Goal: Task Accomplishment & Management: Manage account settings

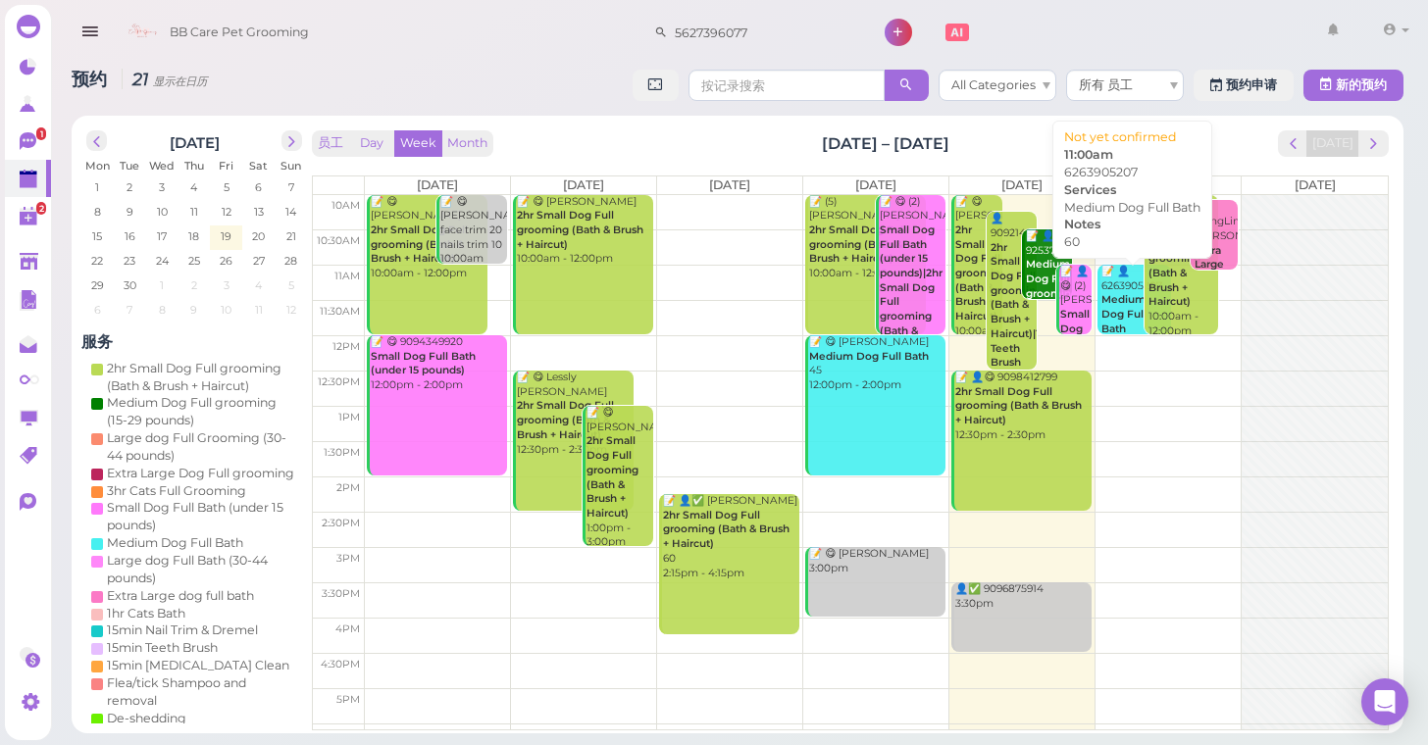
click at [1124, 293] on b "Medium Dog Full Bath" at bounding box center [1123, 313] width 45 height 41
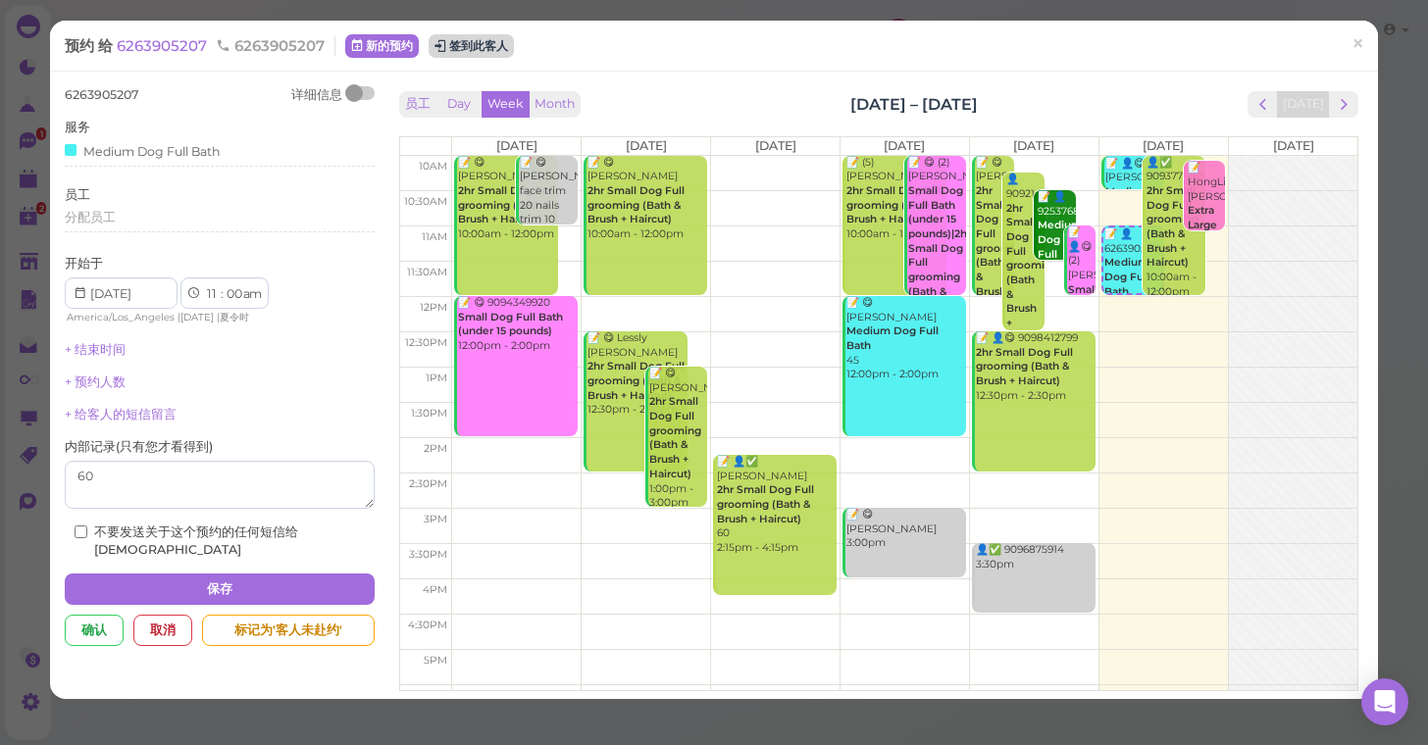
click at [467, 49] on button "签到此客人" at bounding box center [470, 46] width 85 height 24
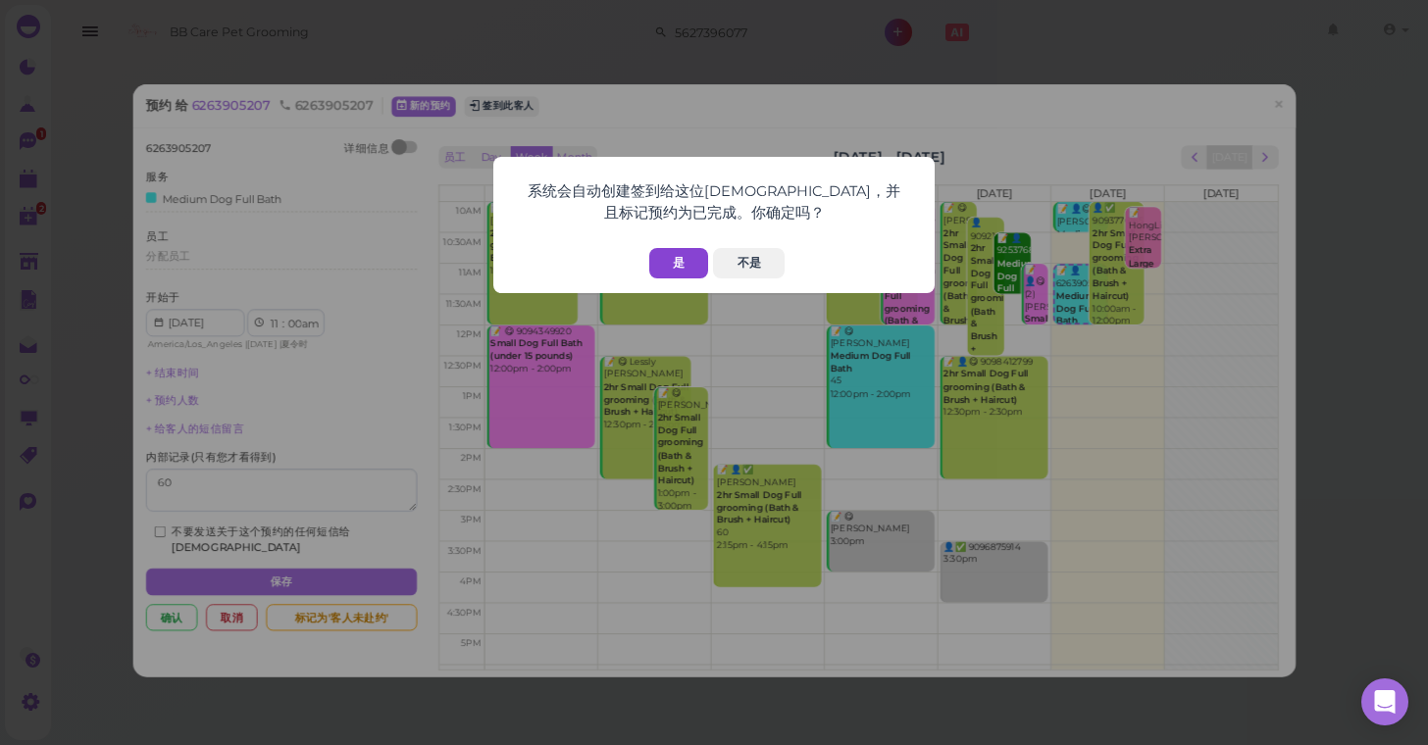
click at [667, 259] on button "是" at bounding box center [678, 263] width 59 height 30
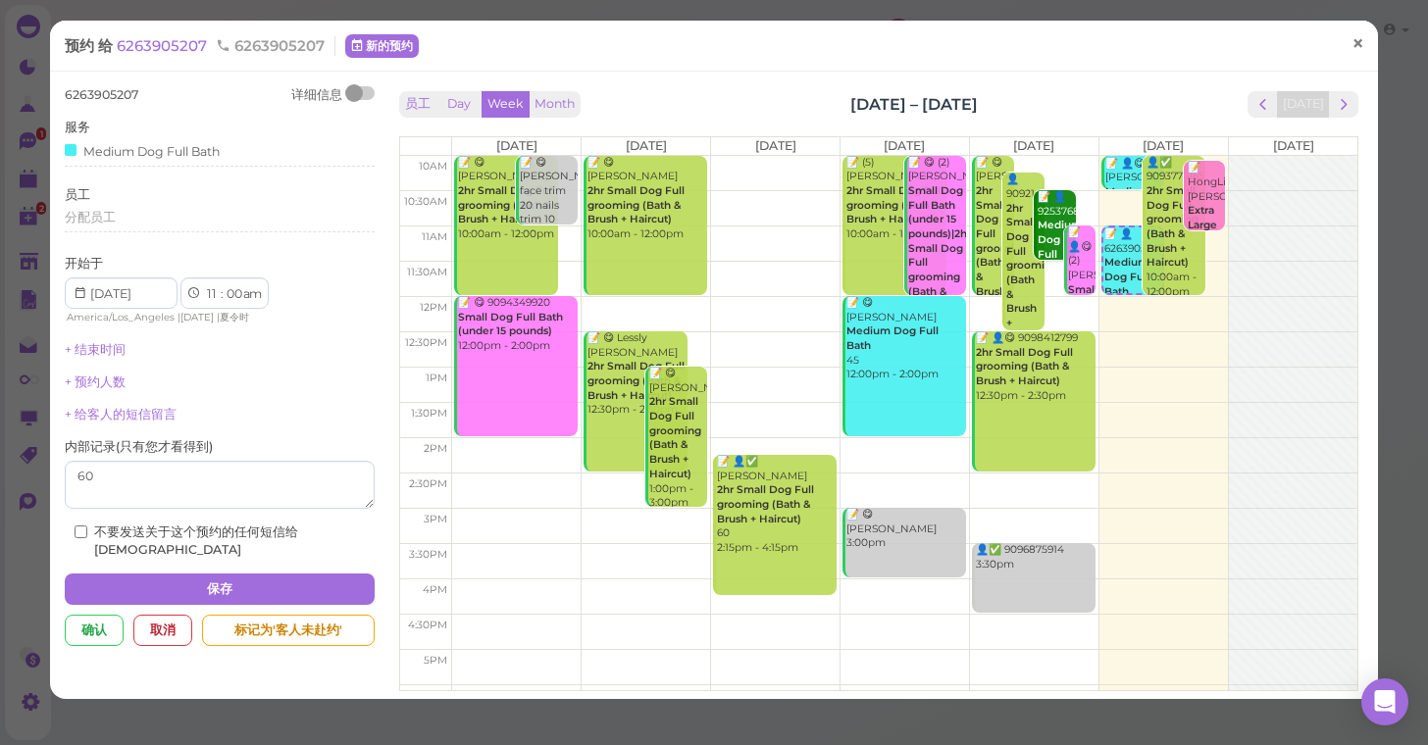
click at [1354, 45] on span "×" at bounding box center [1357, 43] width 13 height 27
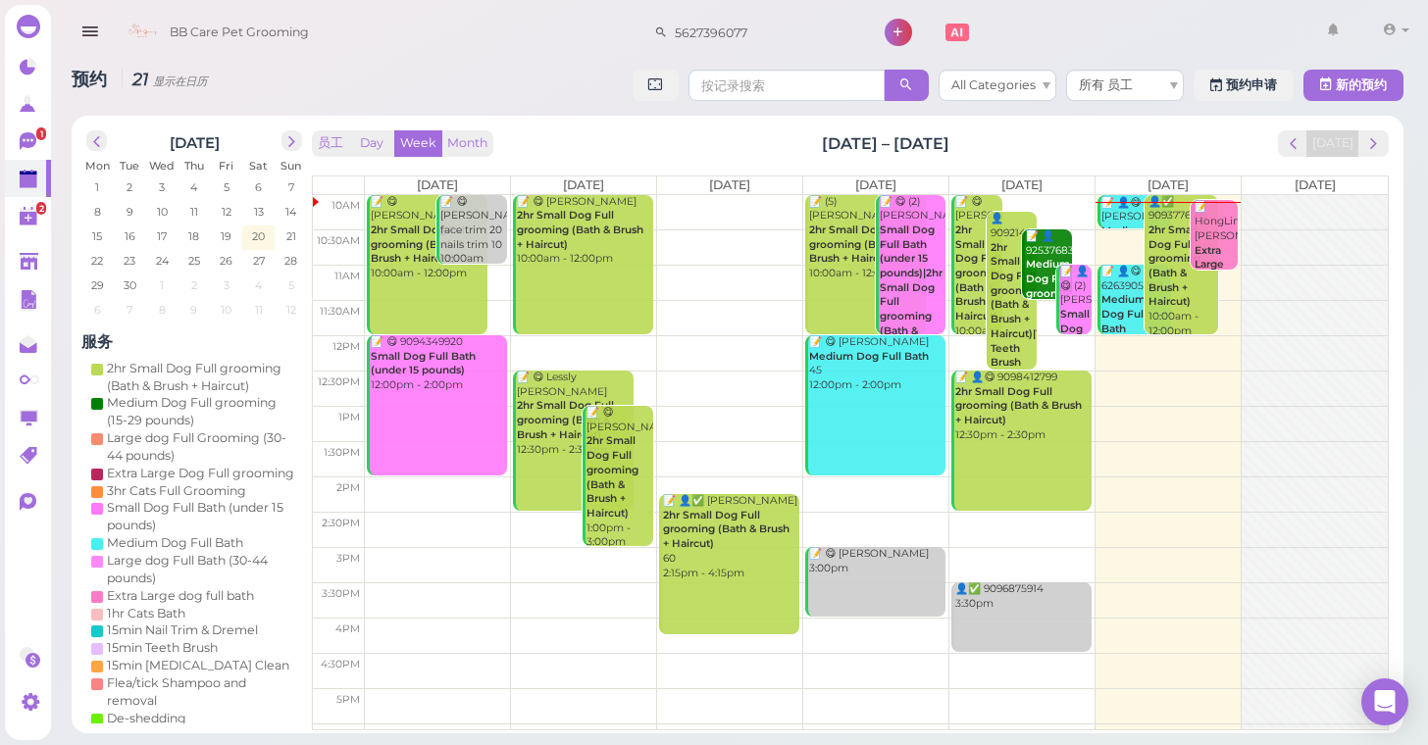
click at [1158, 251] on b "2hr Small Dog Full grooming (Bath & Brush + Haircut)" at bounding box center [1174, 266] width 52 height 84
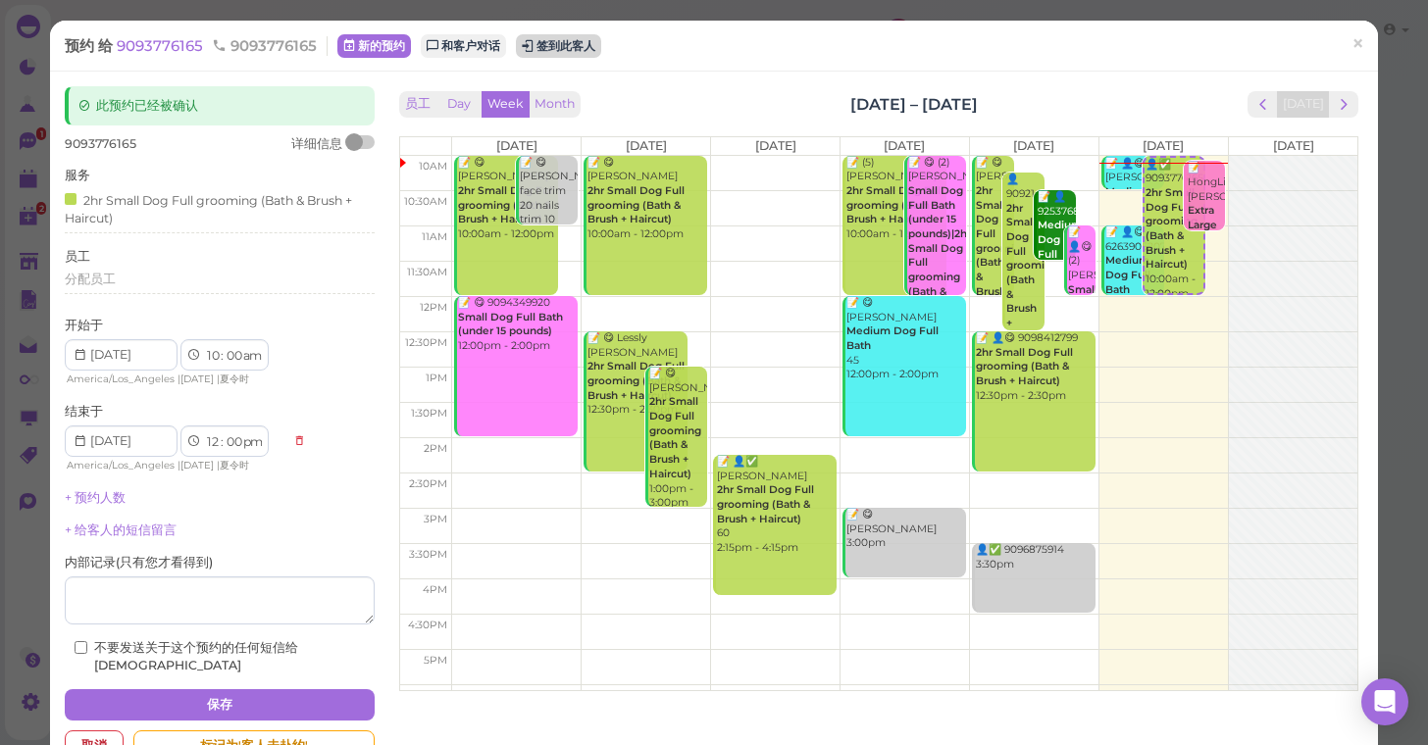
click at [559, 41] on button "签到此客人" at bounding box center [558, 46] width 85 height 24
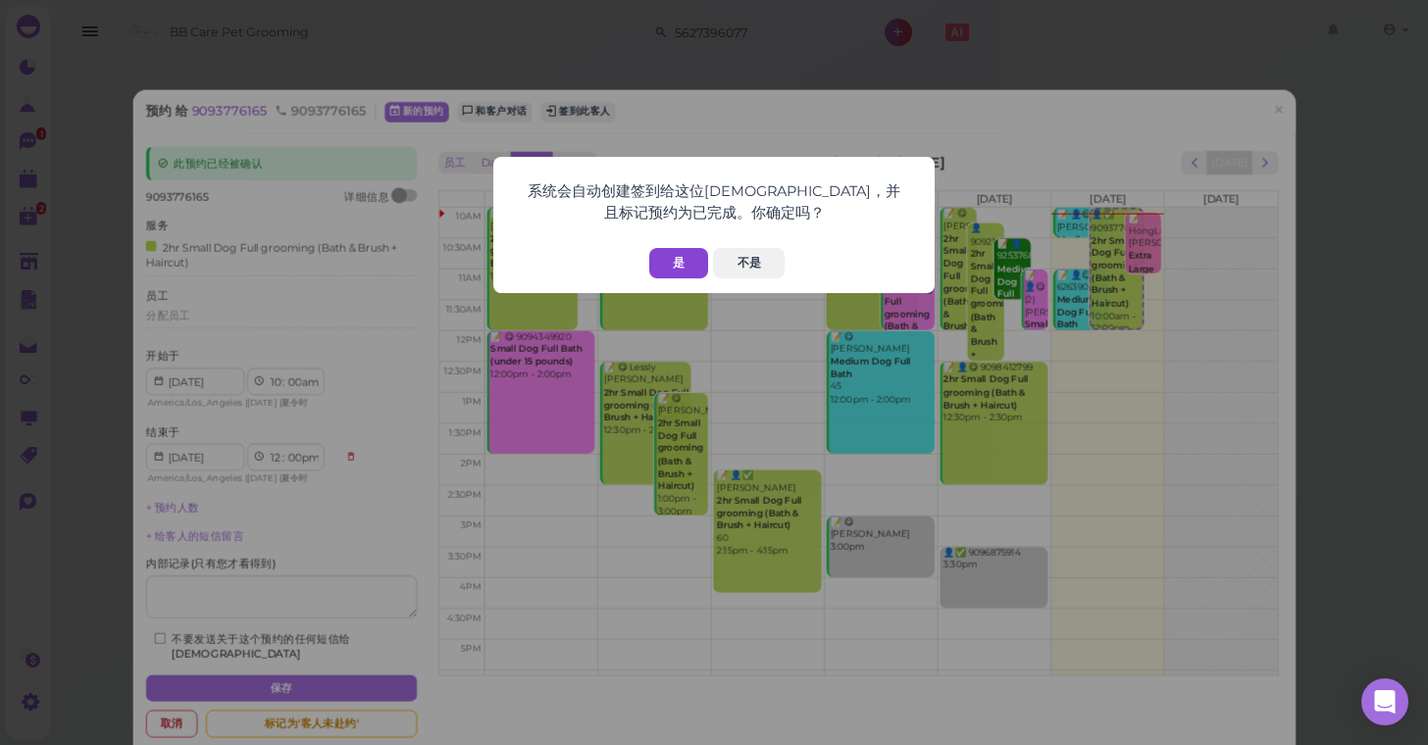
click at [667, 255] on button "是" at bounding box center [678, 263] width 59 height 30
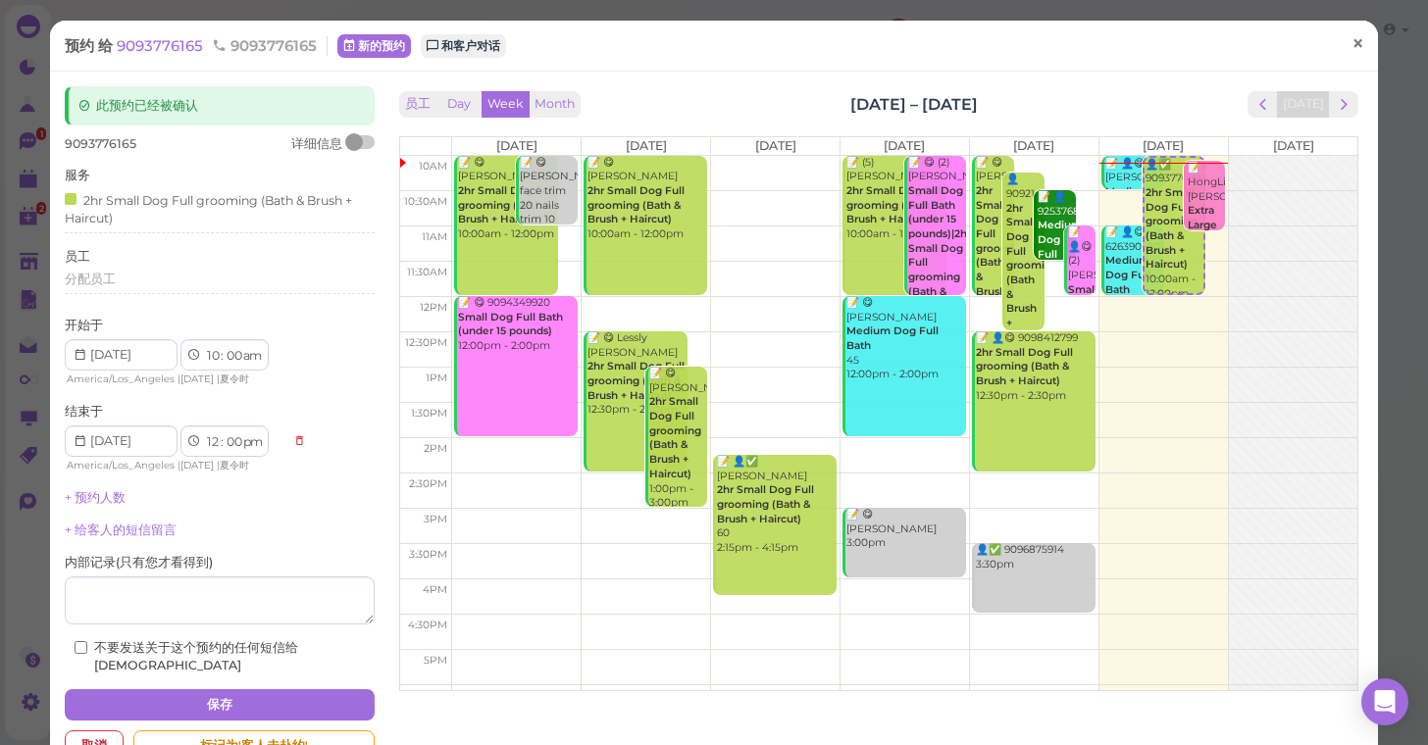
click at [1363, 46] on span "×" at bounding box center [1357, 43] width 13 height 27
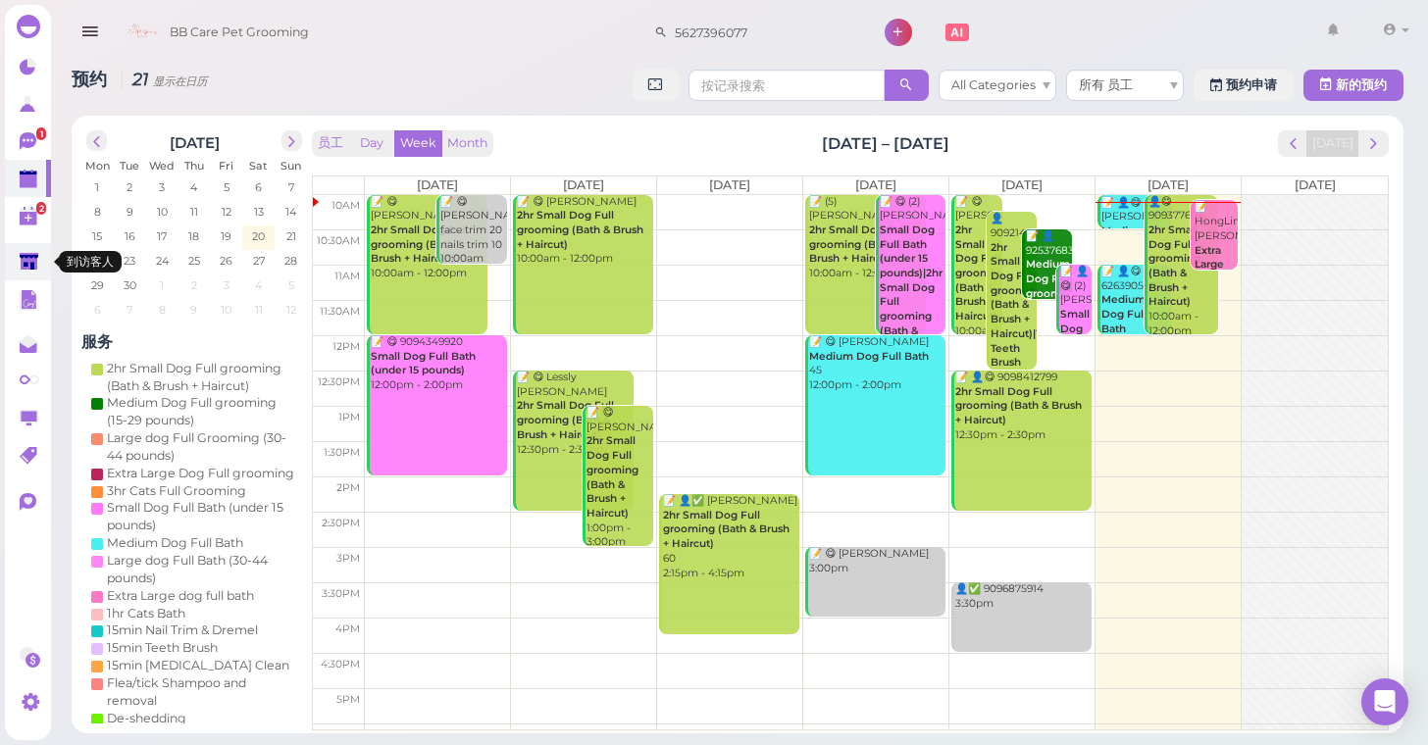
click at [27, 265] on icon at bounding box center [29, 262] width 19 height 15
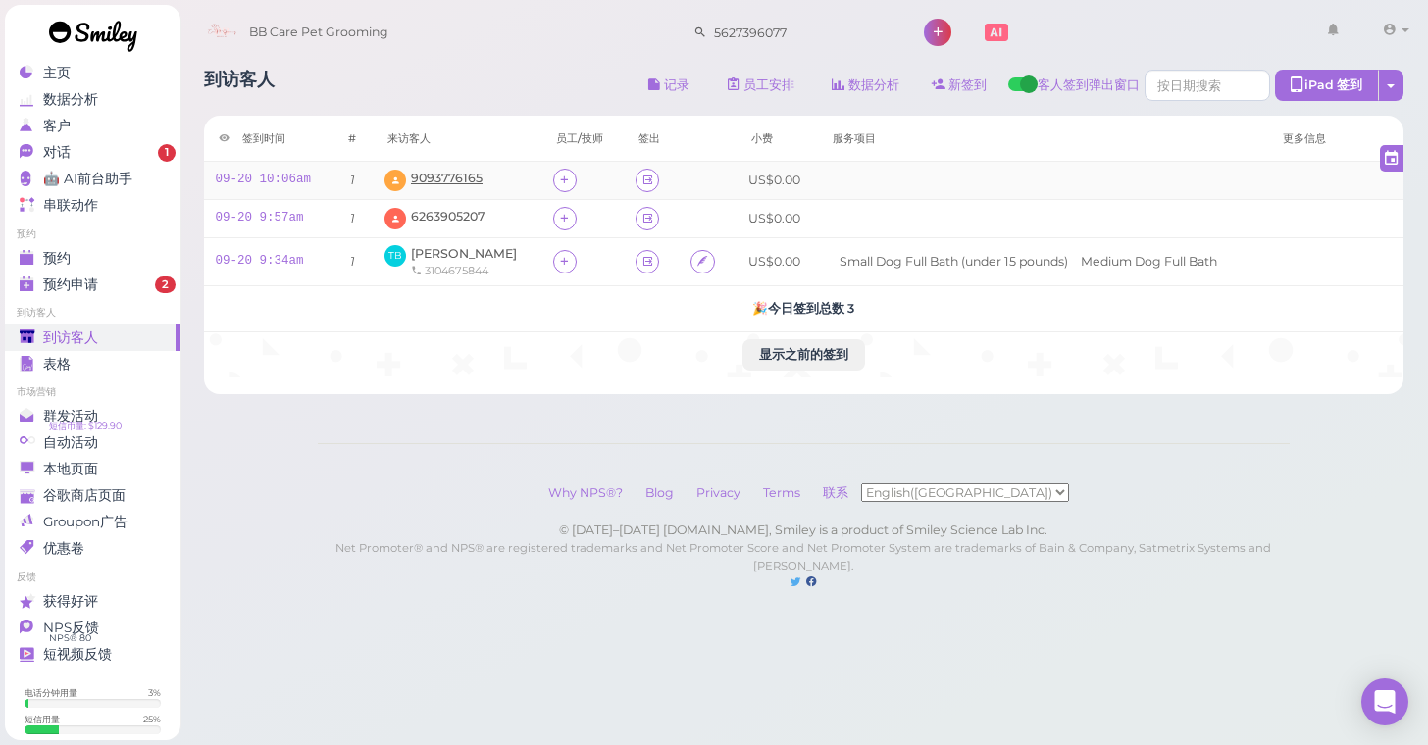
click at [450, 173] on span "9093776165" at bounding box center [447, 178] width 72 height 15
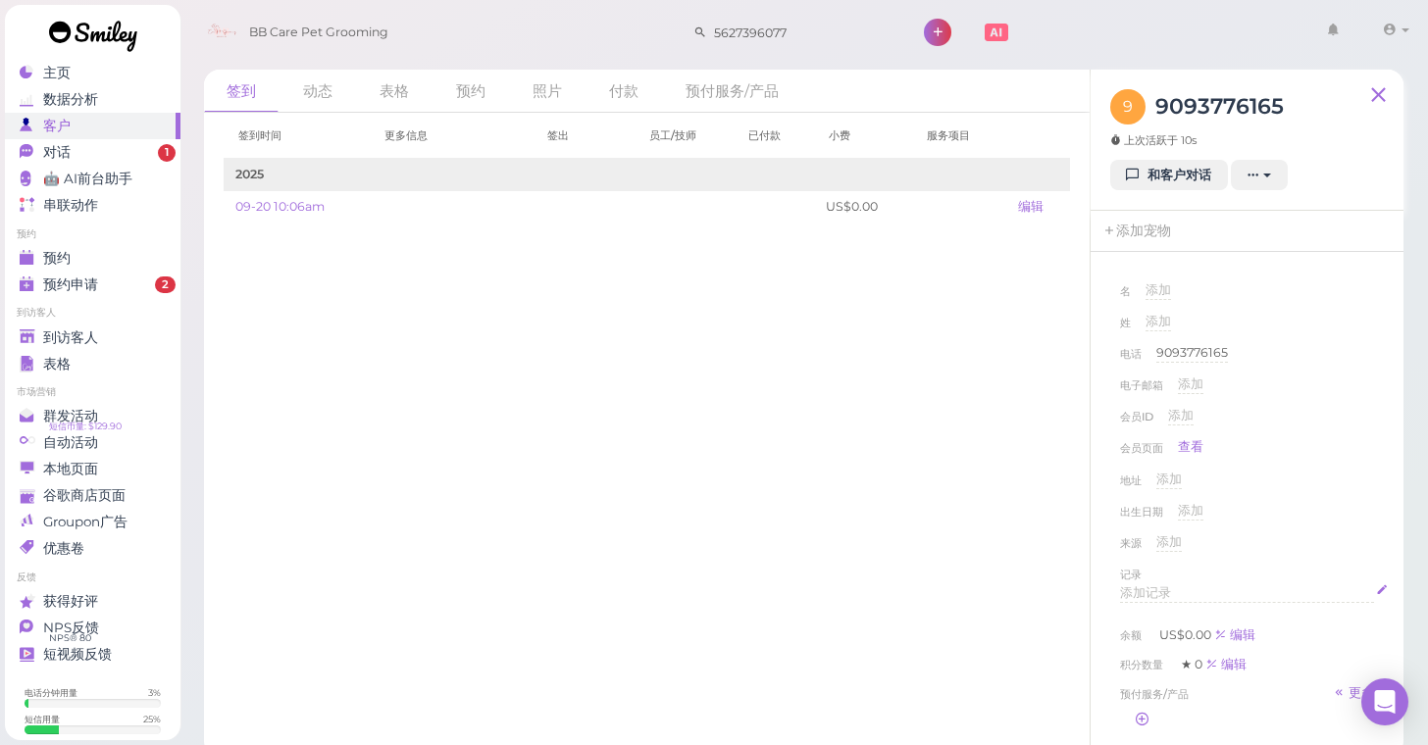
click at [1171, 589] on div "添加记录" at bounding box center [1247, 593] width 254 height 19
click at [1327, 522] on div "出生日期 添加" at bounding box center [1247, 517] width 254 height 31
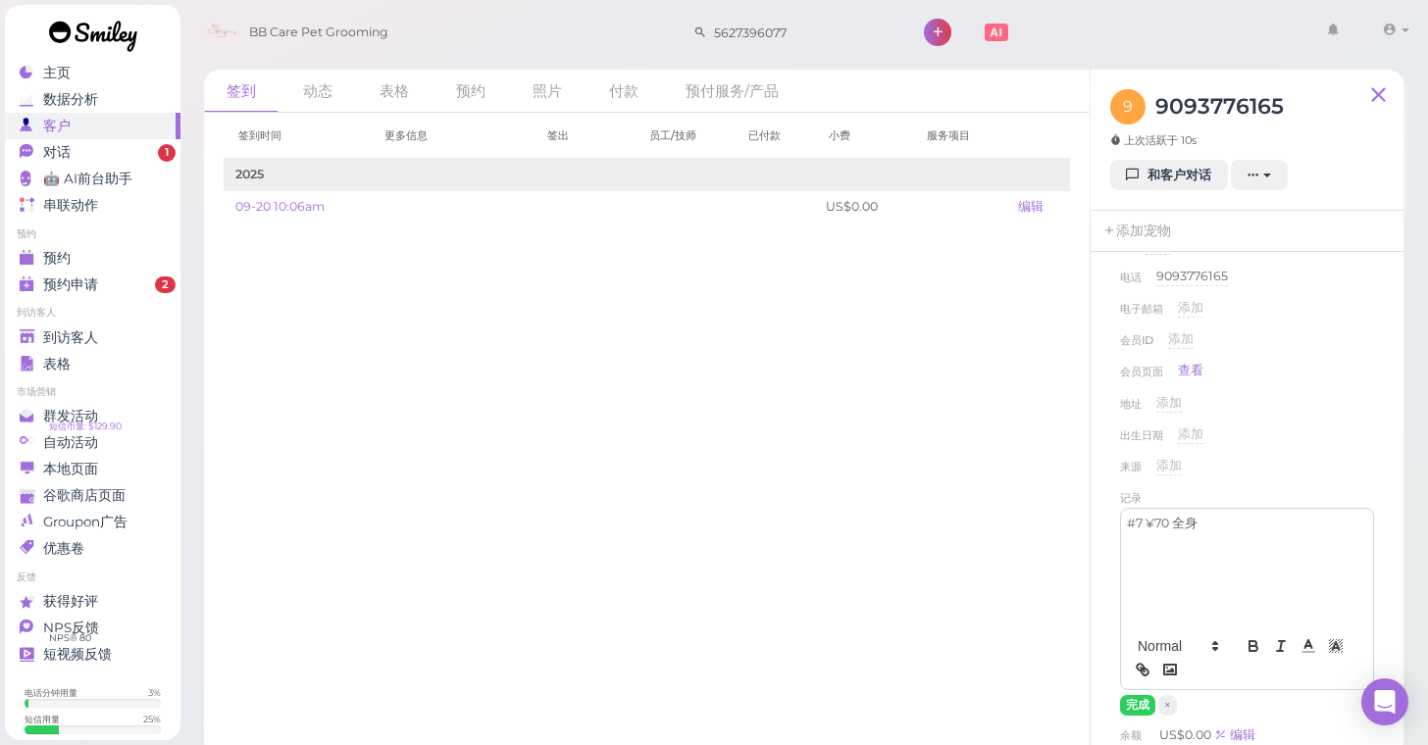
scroll to position [81, 0]
click at [1138, 690] on button "完成" at bounding box center [1137, 700] width 35 height 21
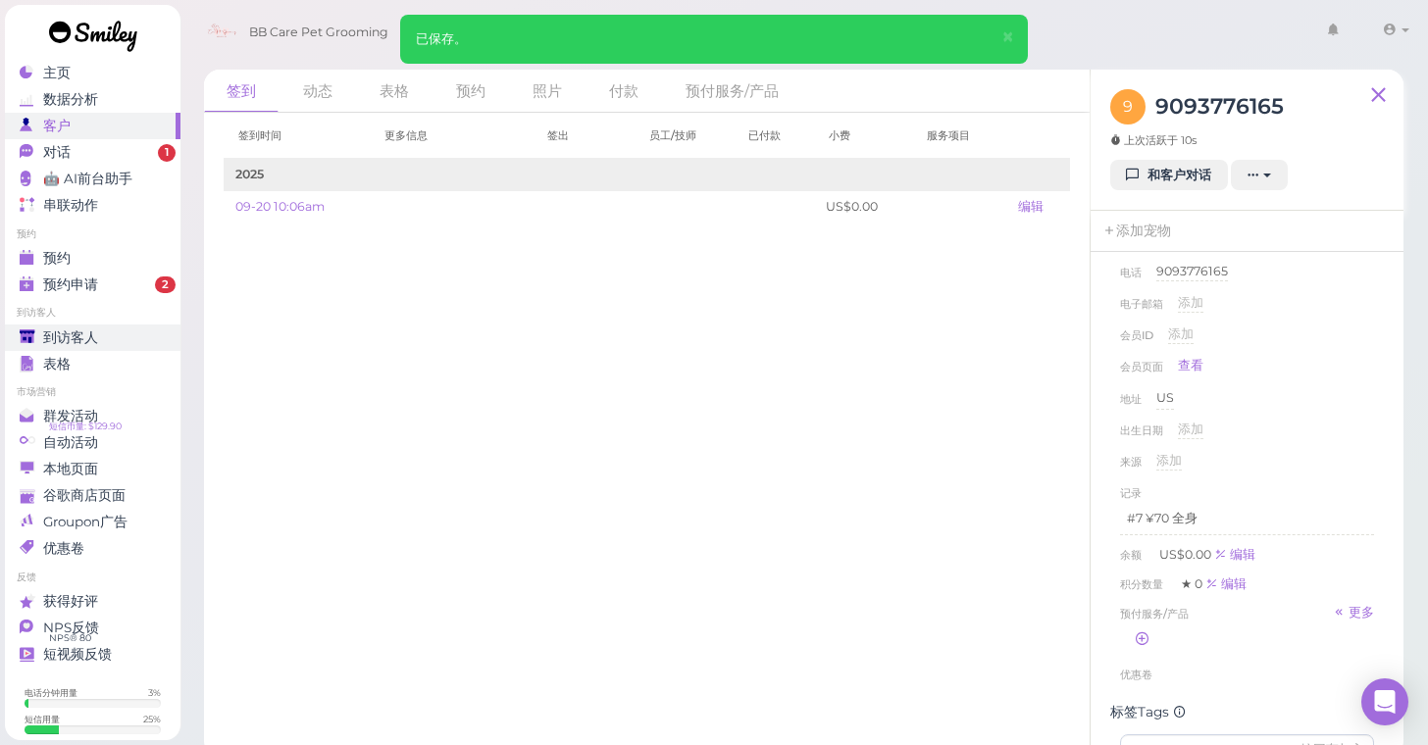
click at [76, 338] on span "到访客人" at bounding box center [70, 337] width 55 height 17
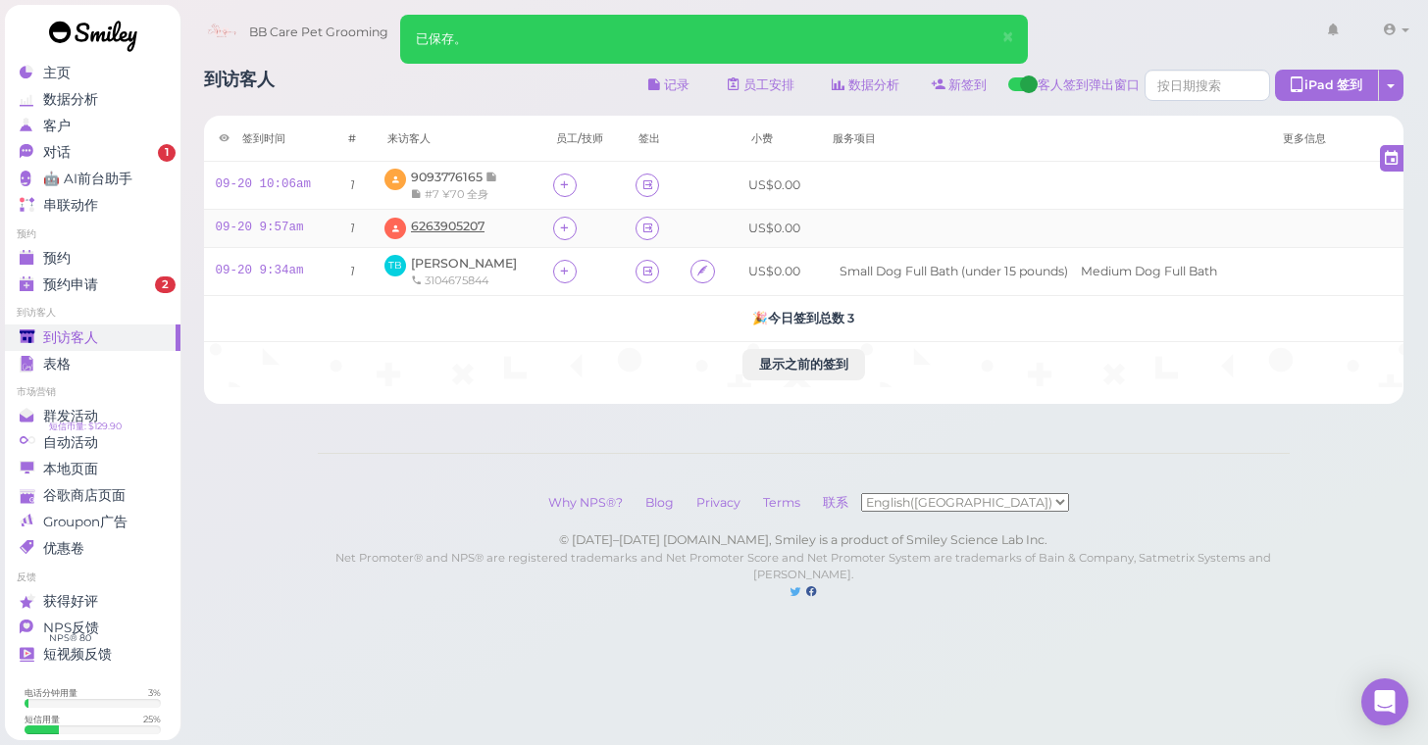
click at [463, 225] on span "6263905207" at bounding box center [448, 226] width 74 height 15
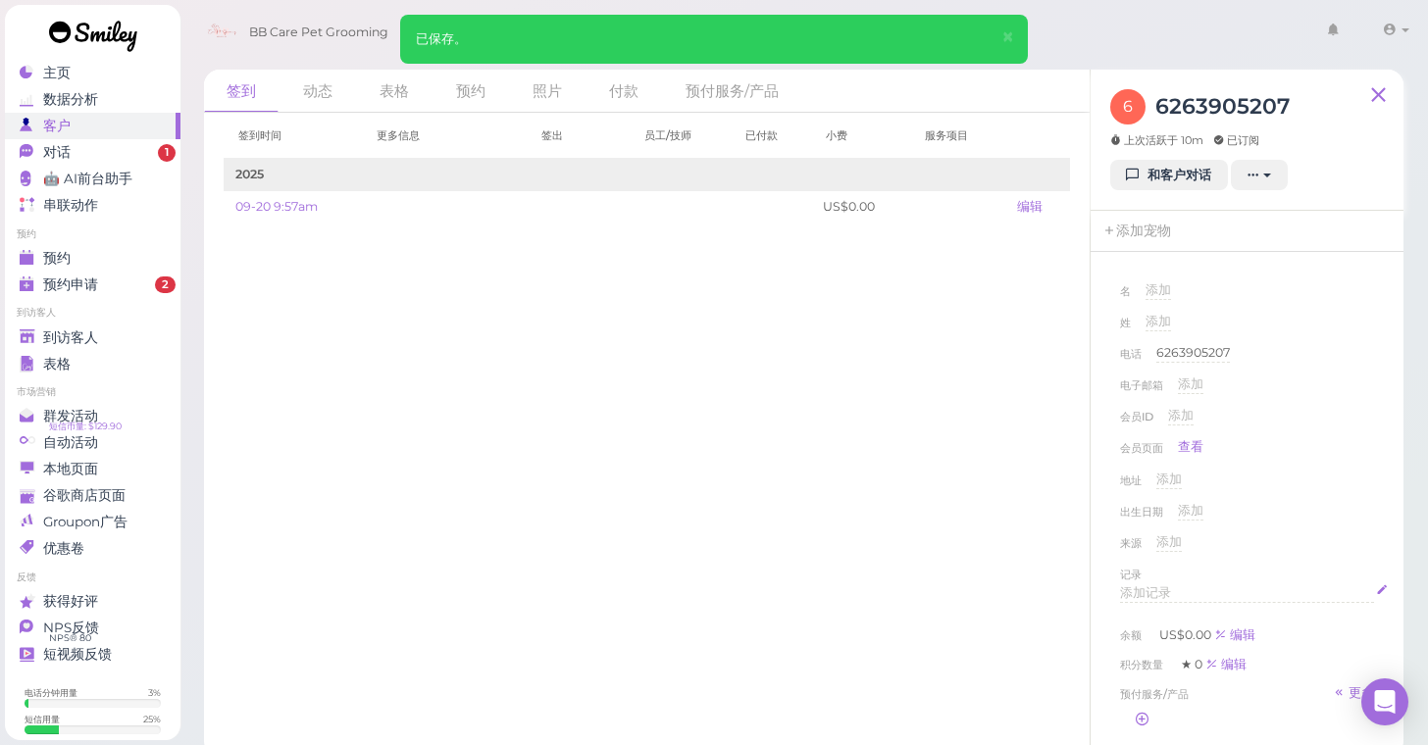
click at [1167, 590] on span "添加记录" at bounding box center [1145, 592] width 51 height 15
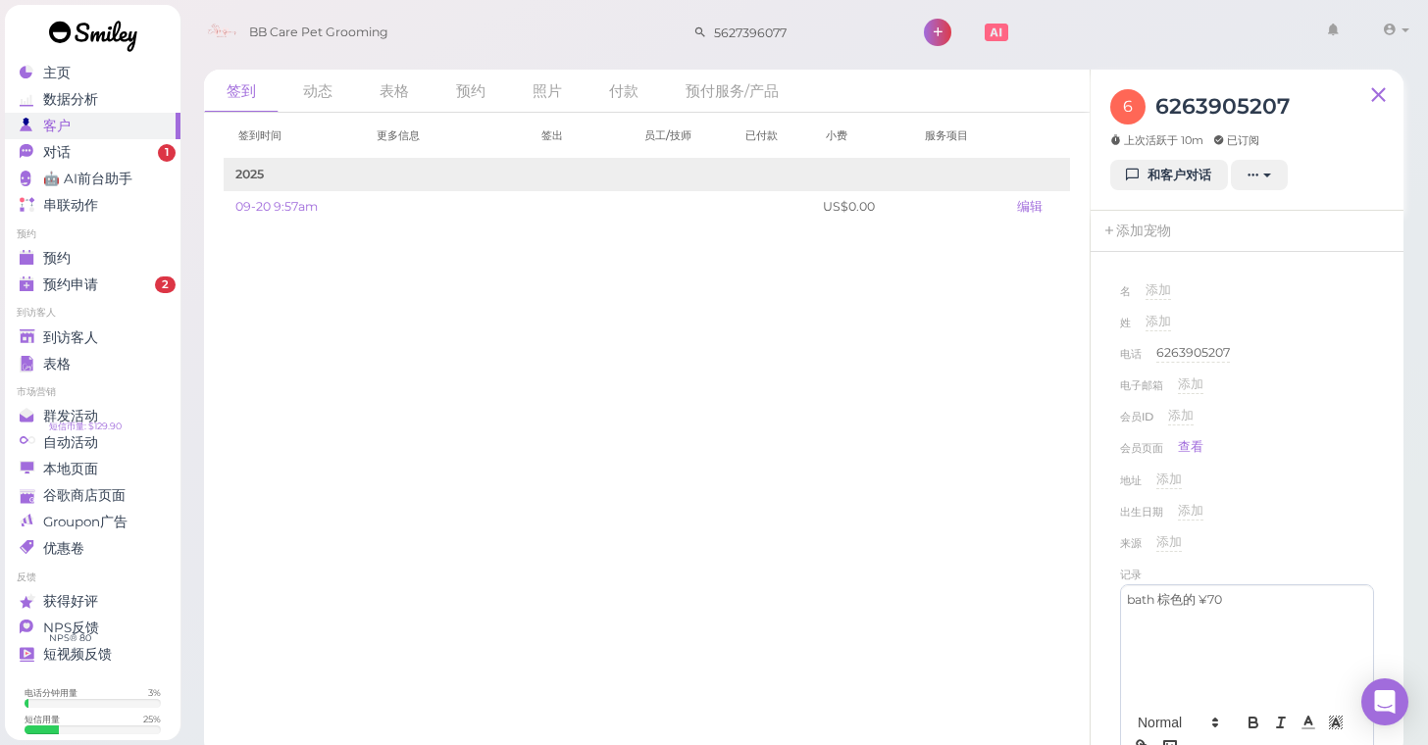
click at [1290, 526] on div "出生日期 添加" at bounding box center [1247, 517] width 254 height 31
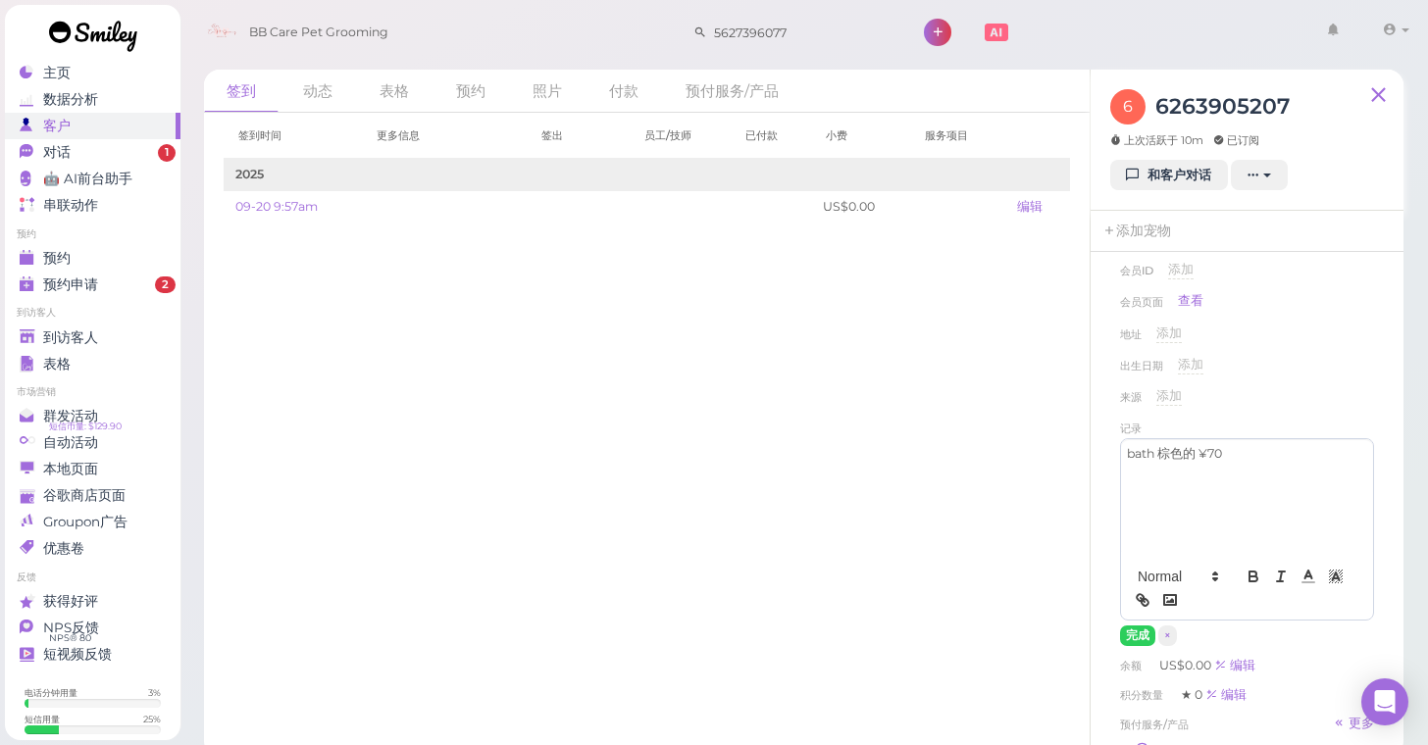
scroll to position [161, 0]
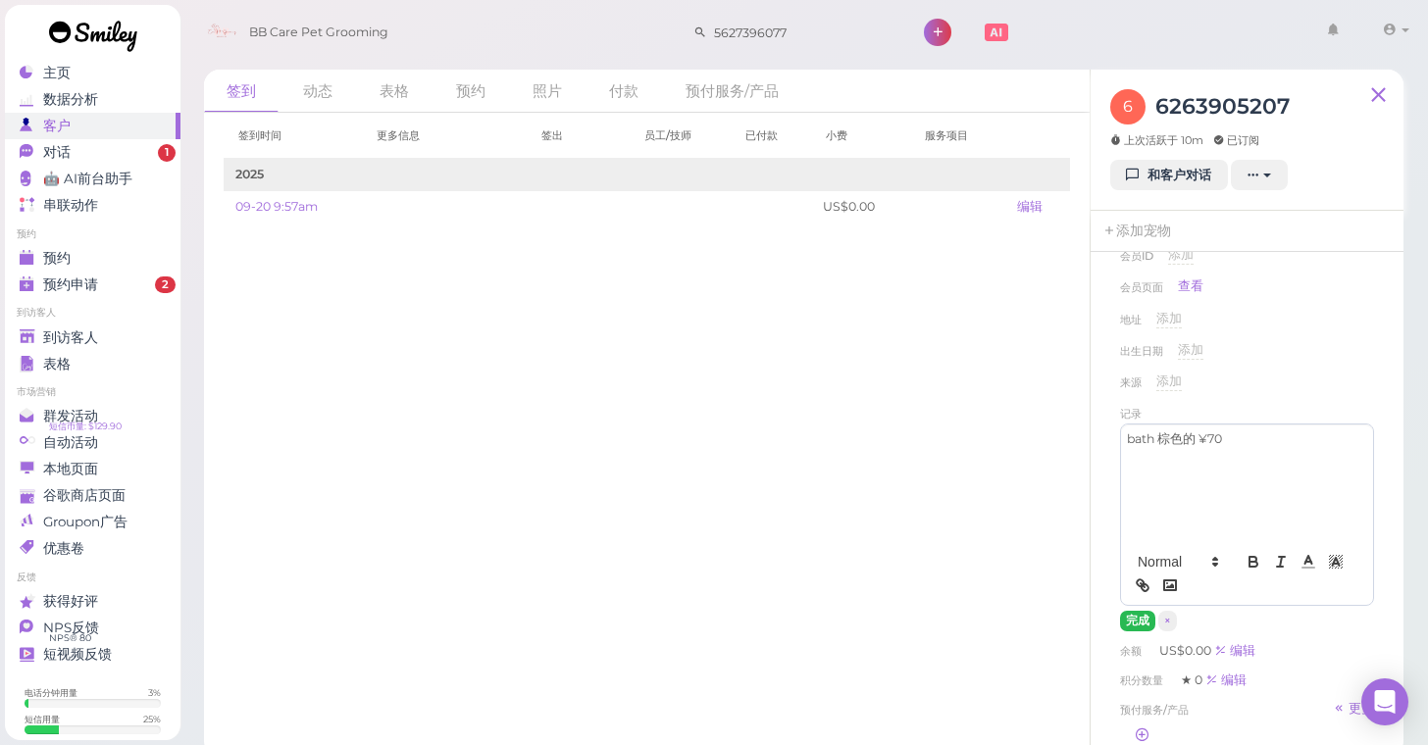
click at [1131, 617] on button "完成" at bounding box center [1137, 621] width 35 height 21
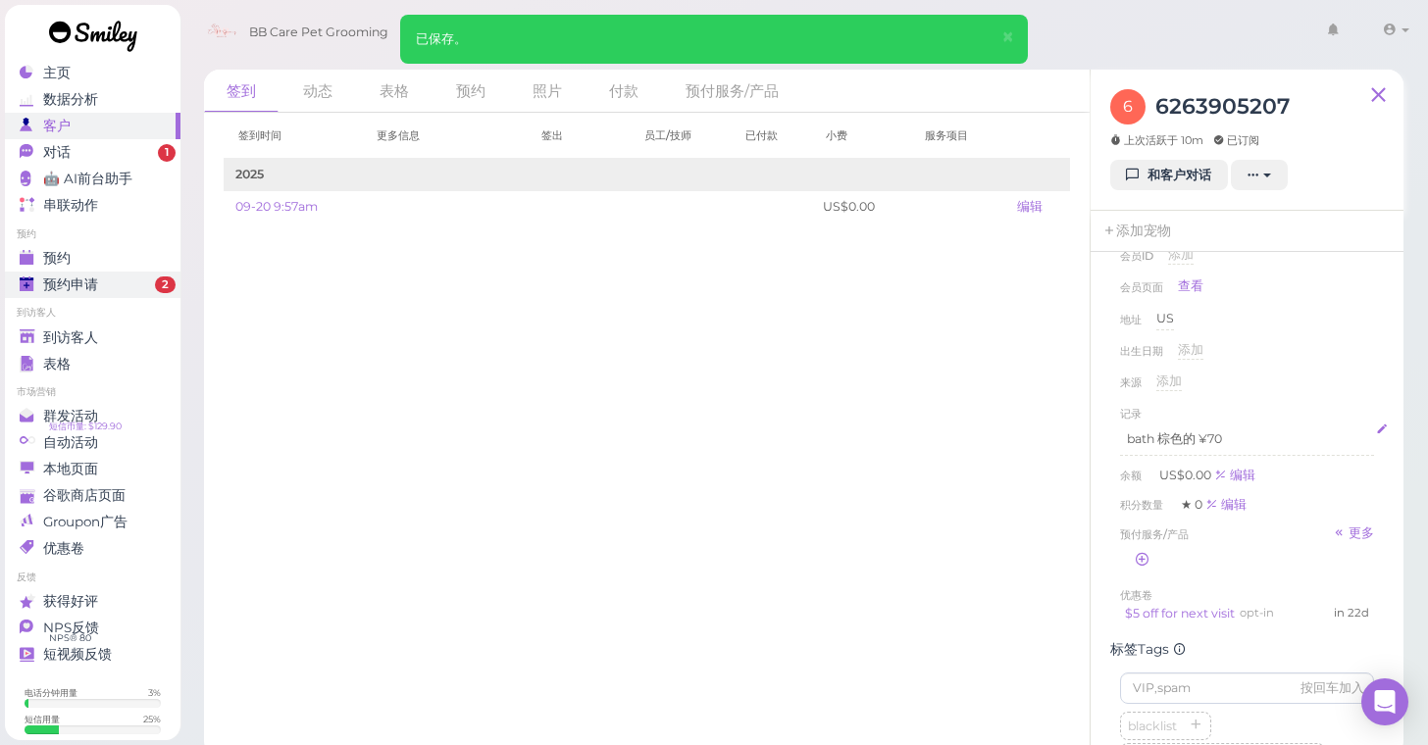
click at [75, 284] on span "预约申请" at bounding box center [70, 284] width 55 height 17
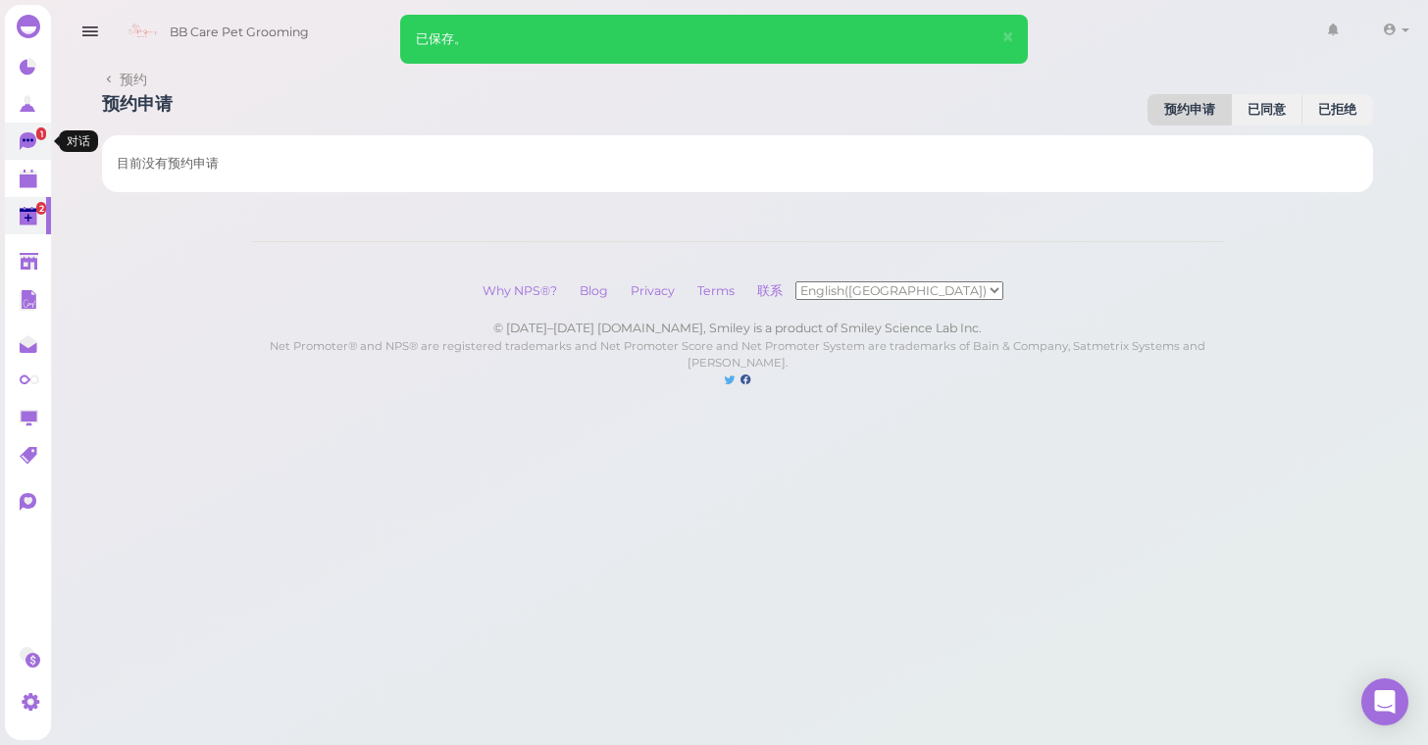
click at [27, 132] on icon at bounding box center [30, 142] width 21 height 21
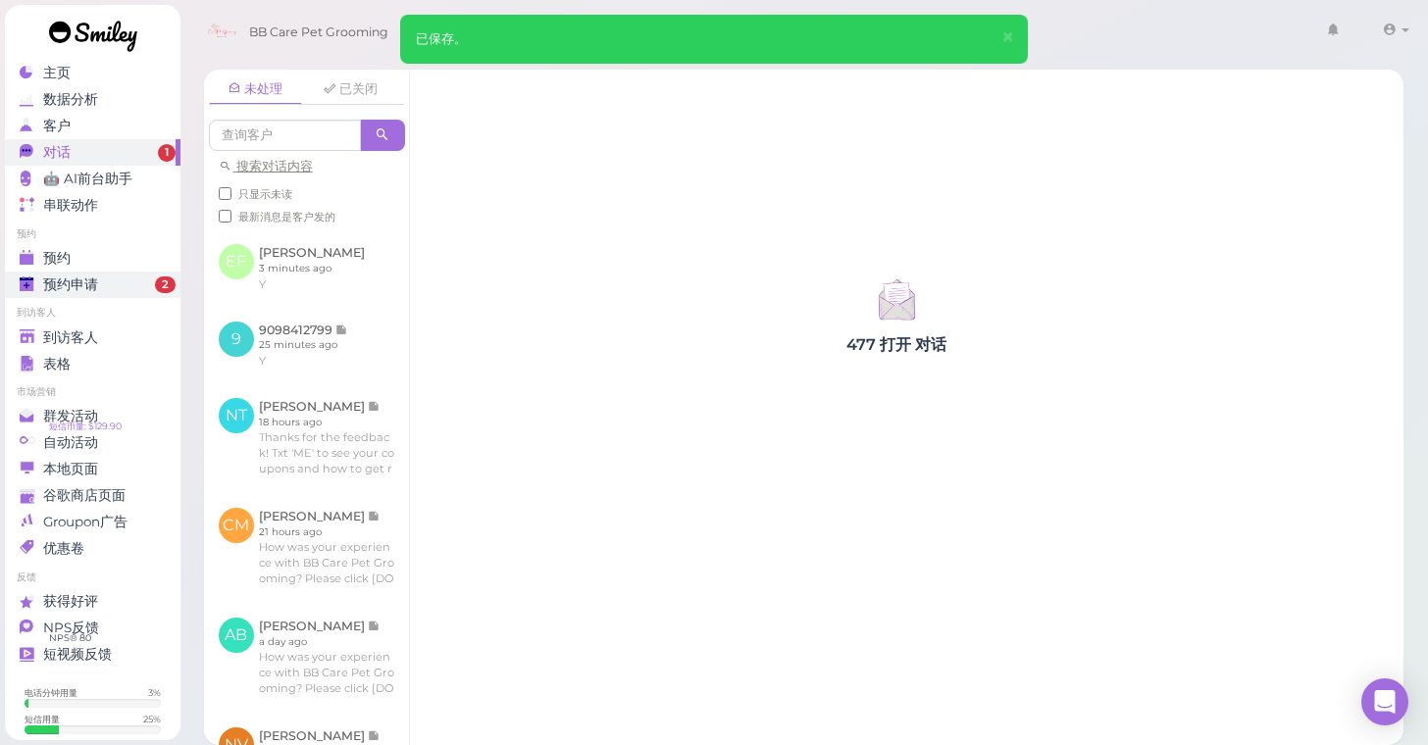
click at [66, 292] on span "预约申请" at bounding box center [70, 284] width 55 height 17
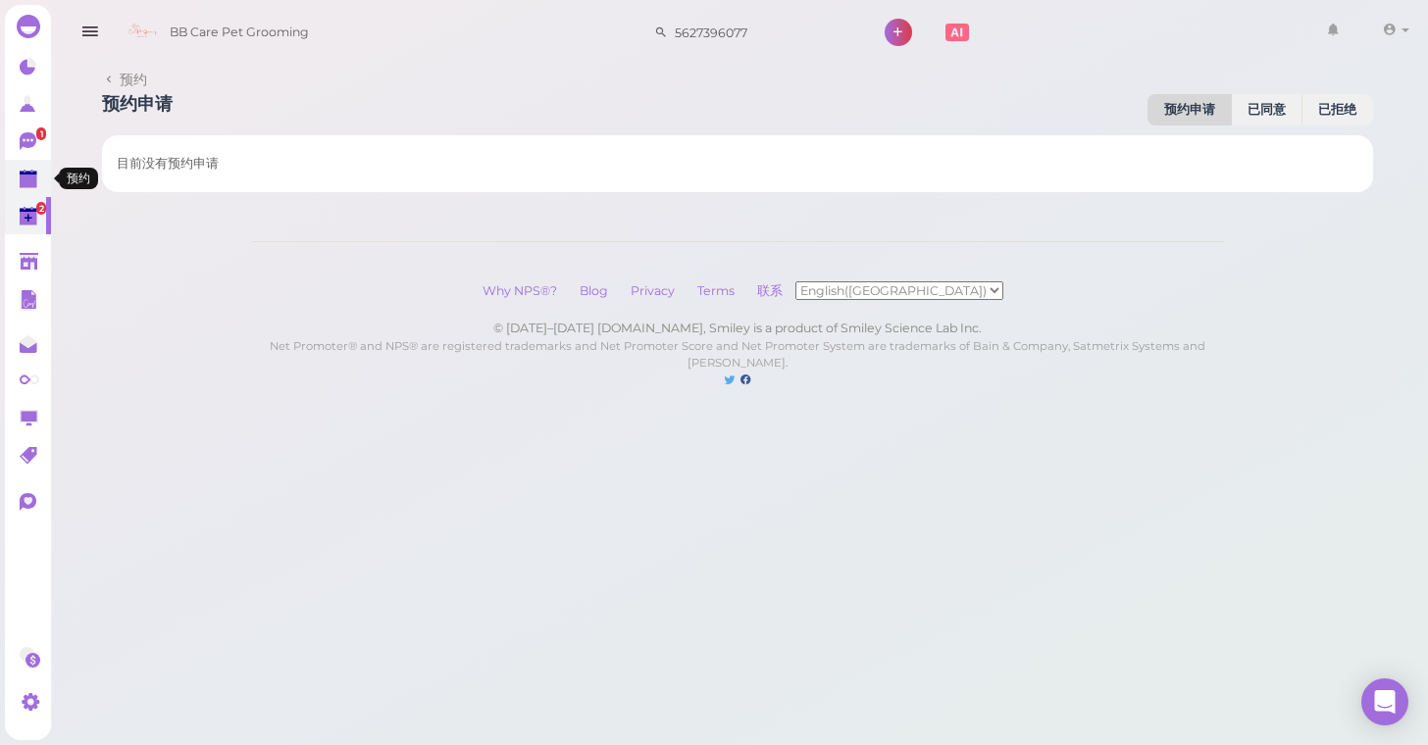
click at [25, 181] on polygon at bounding box center [29, 182] width 18 height 14
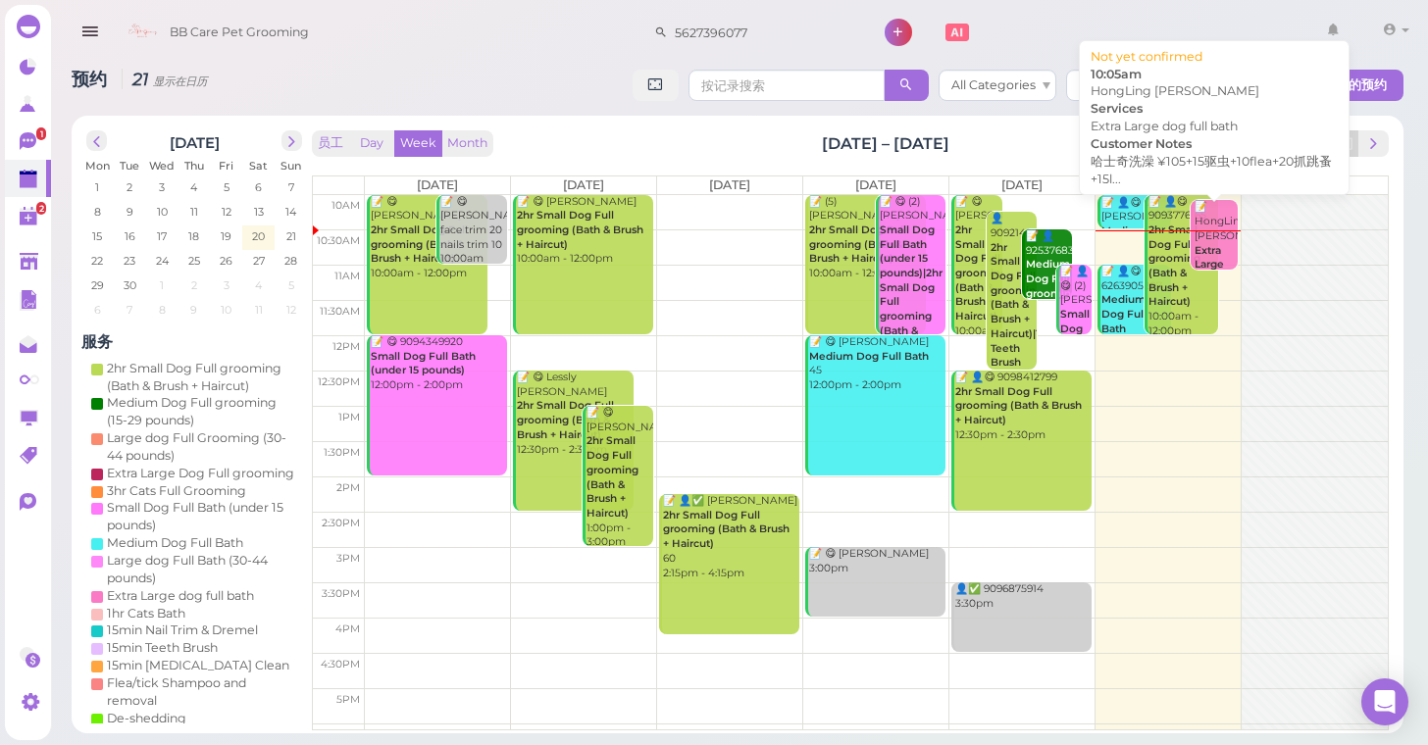
click at [1235, 221] on div "📝 HongLing [PERSON_NAME] Extra Large dog full bath 10:05am" at bounding box center [1214, 258] width 43 height 116
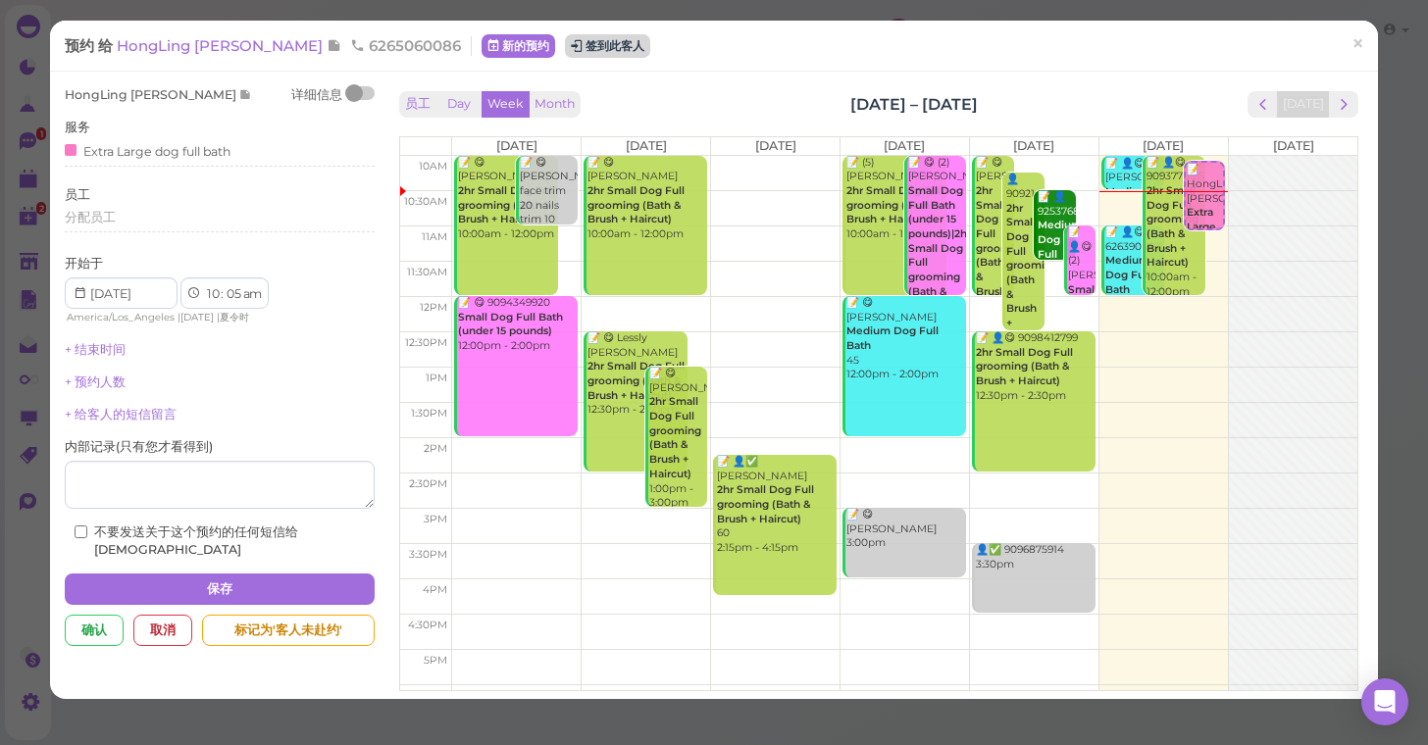
click at [565, 46] on button "签到此客人" at bounding box center [607, 46] width 85 height 24
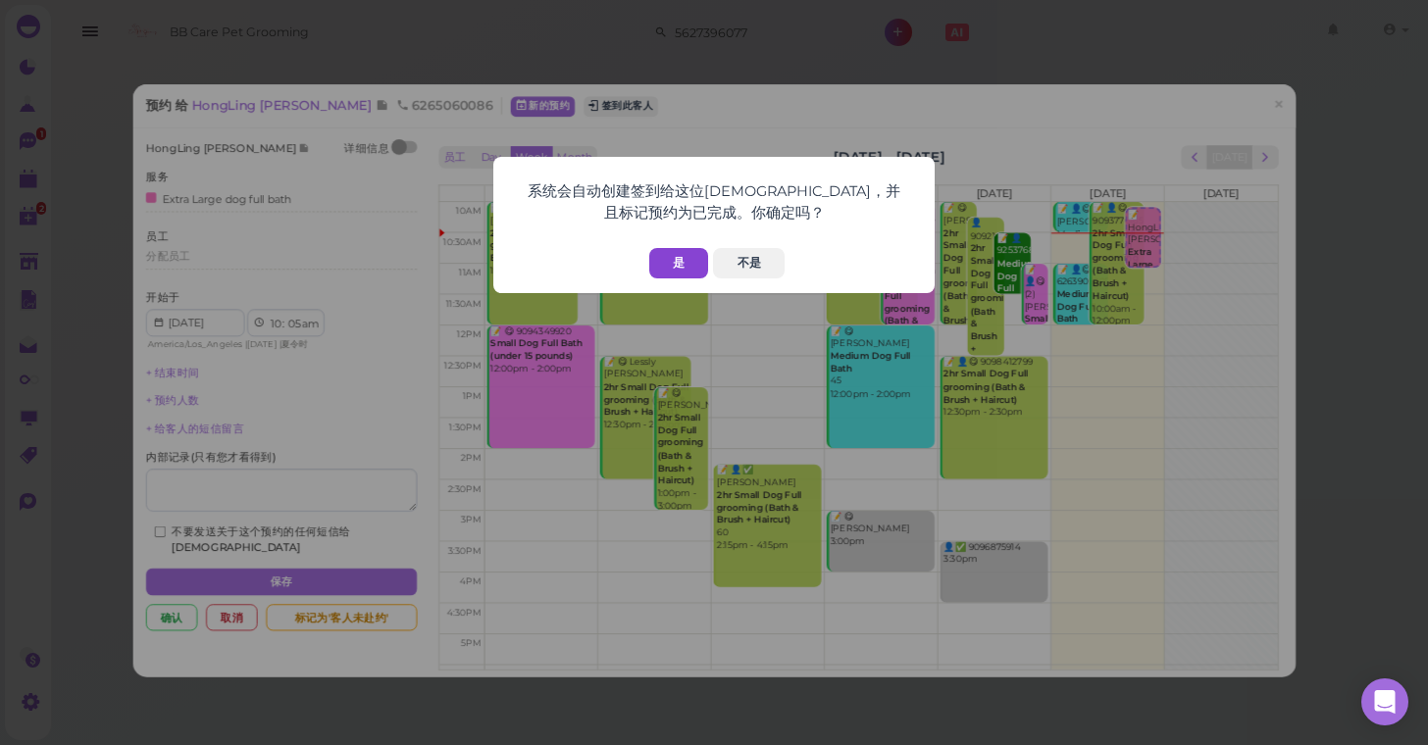
click at [676, 257] on button "是" at bounding box center [678, 263] width 59 height 30
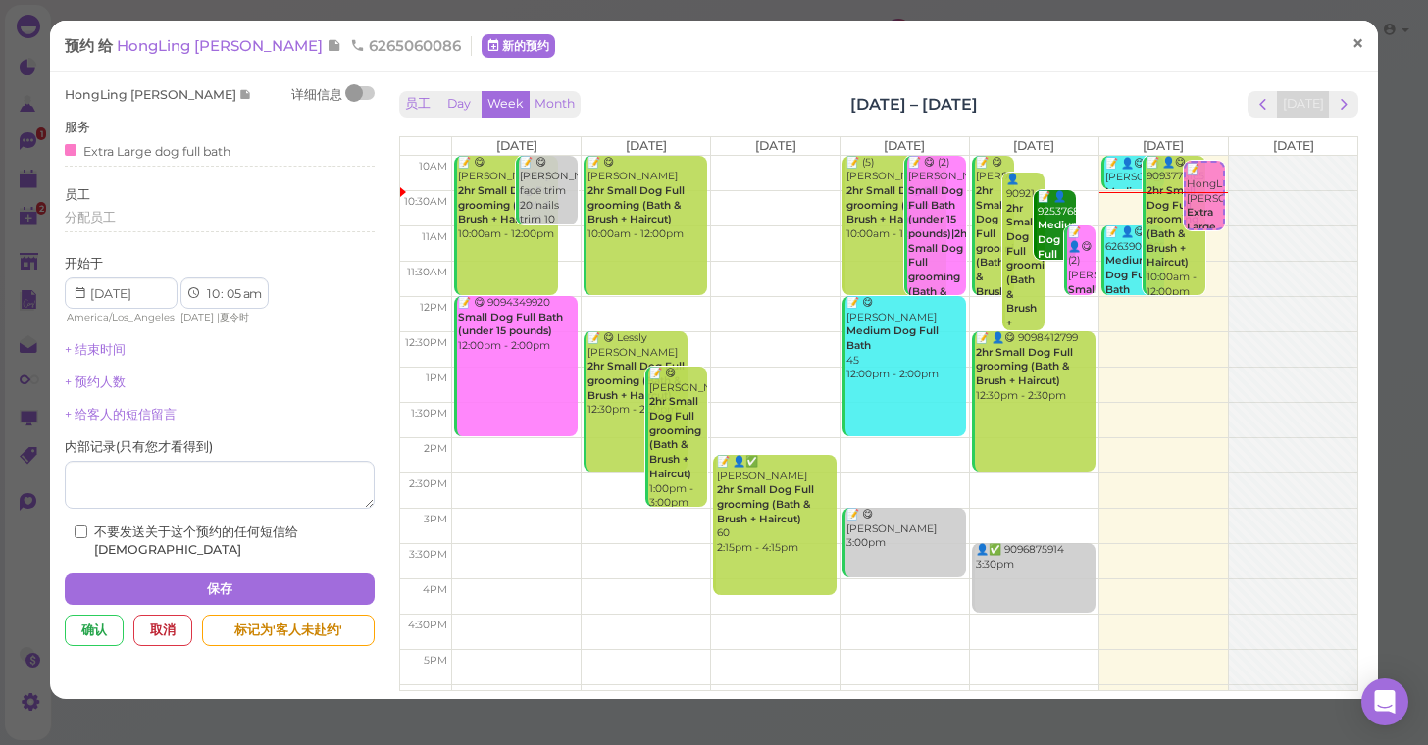
click at [1360, 39] on span "×" at bounding box center [1357, 43] width 13 height 27
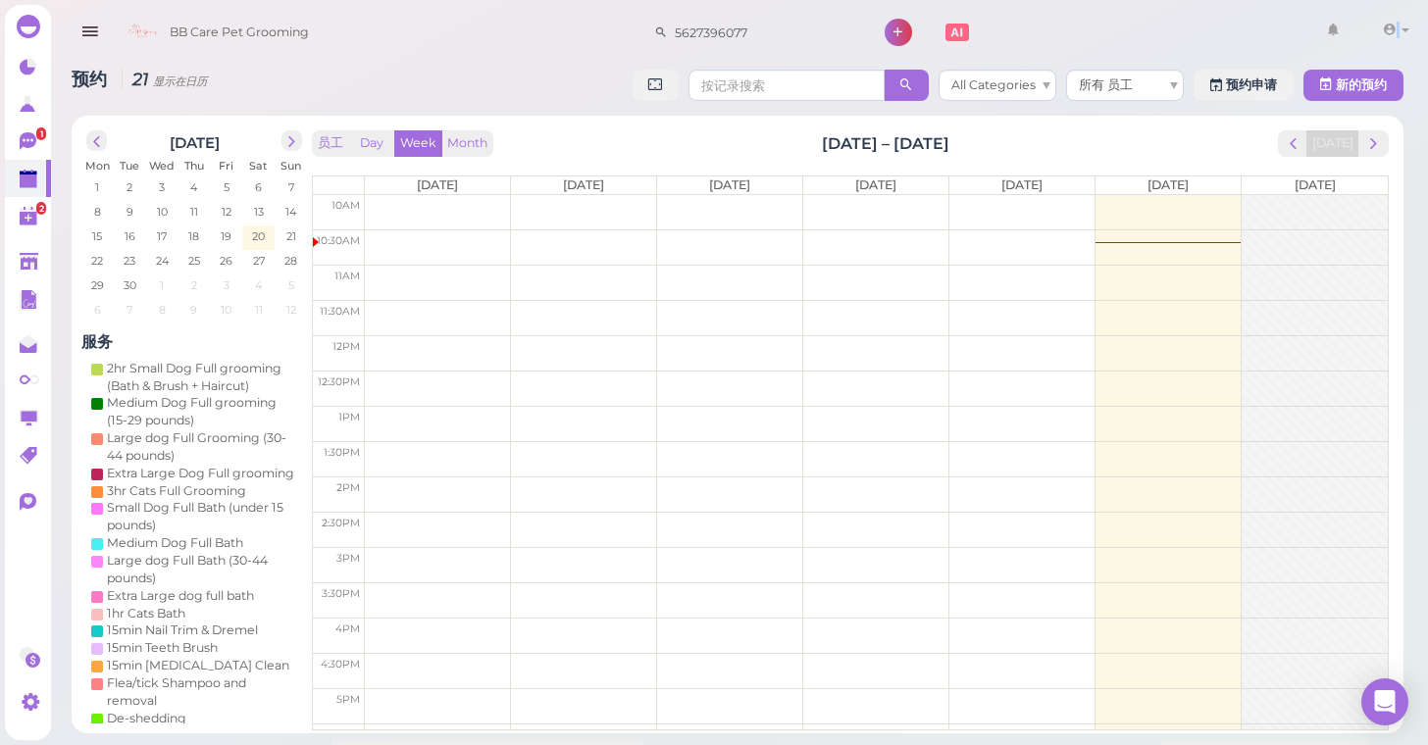
drag, startPoint x: 1360, startPoint y: 39, endPoint x: 1154, endPoint y: 14, distance: 207.5
click at [1159, 25] on div "BB Care Pet Grooming 5627396077 1 帐号" at bounding box center [765, 33] width 1301 height 56
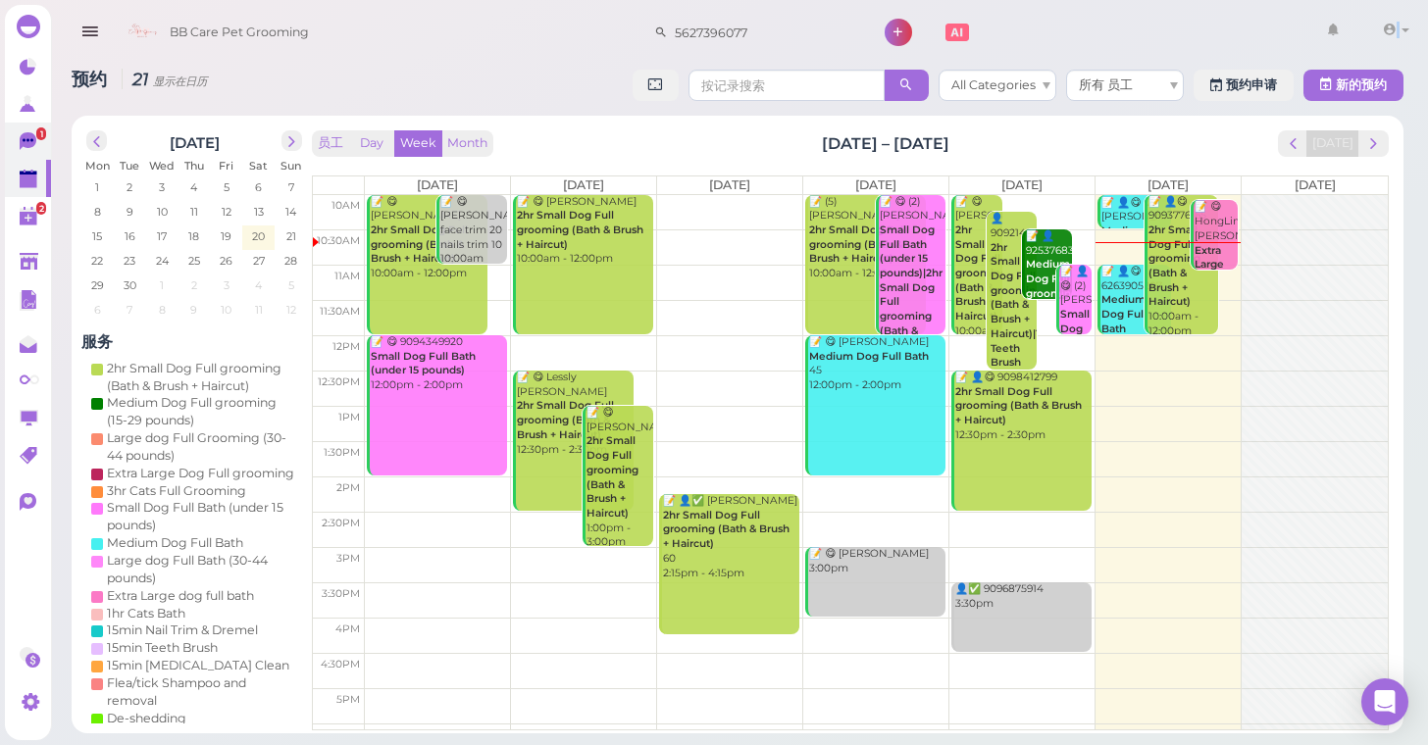
click at [32, 125] on link "1" at bounding box center [28, 141] width 46 height 37
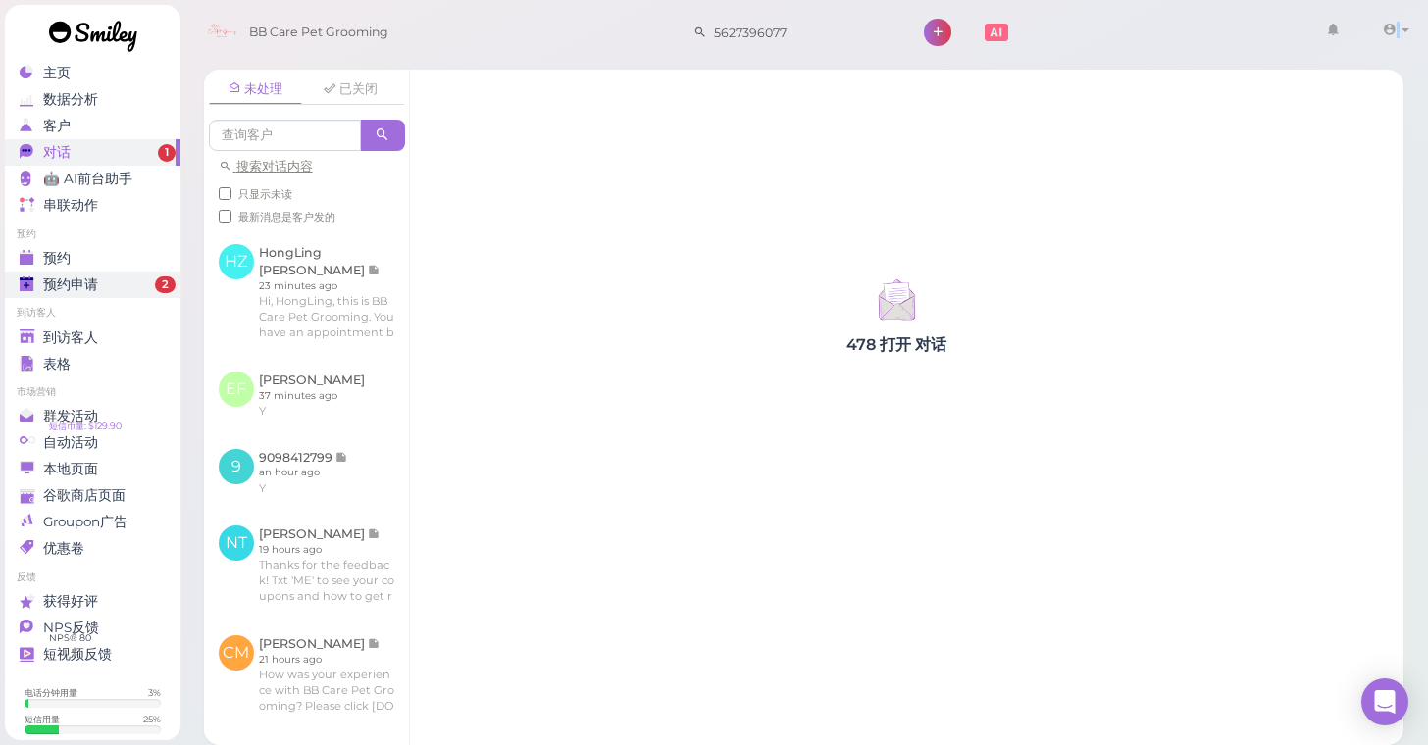
click at [147, 296] on link "预约申请 2" at bounding box center [93, 285] width 176 height 26
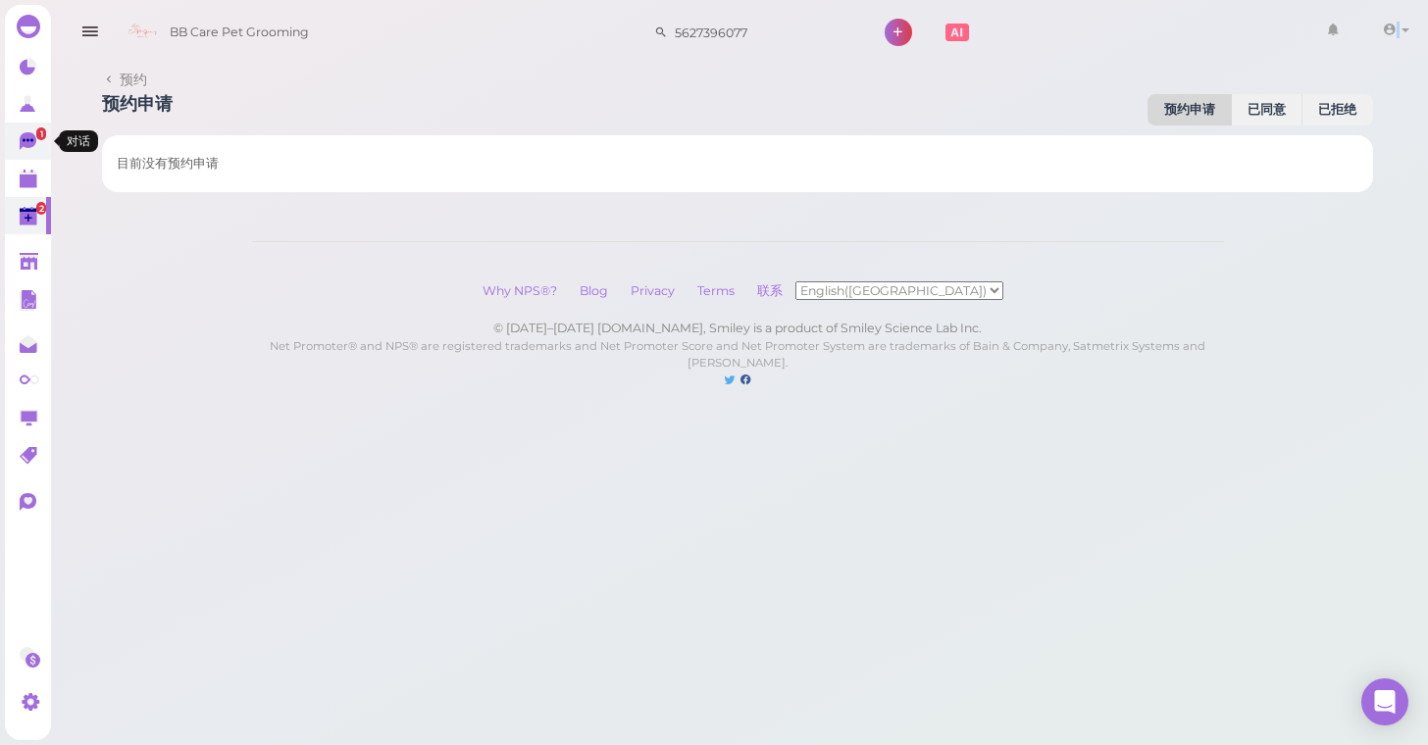
click at [9, 131] on link "1" at bounding box center [28, 141] width 46 height 37
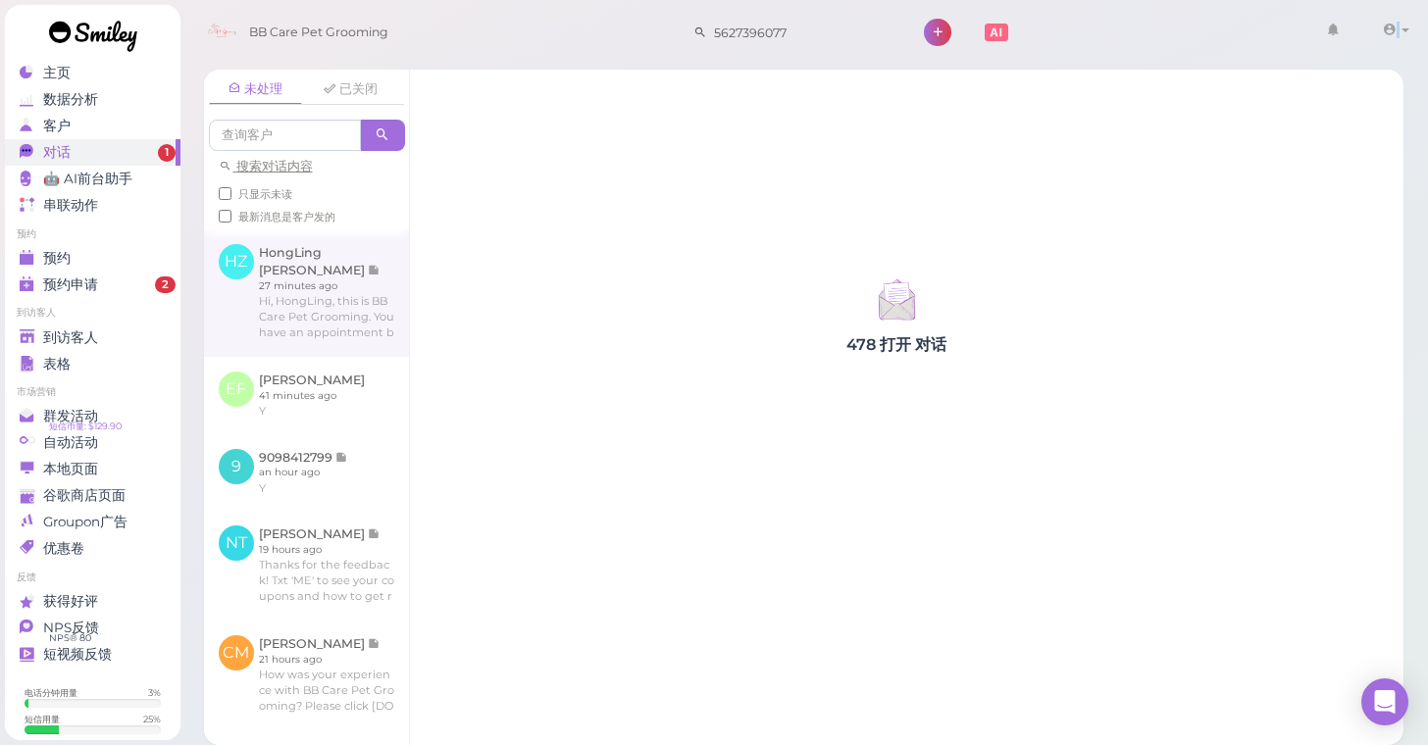
click at [396, 317] on link at bounding box center [306, 292] width 205 height 127
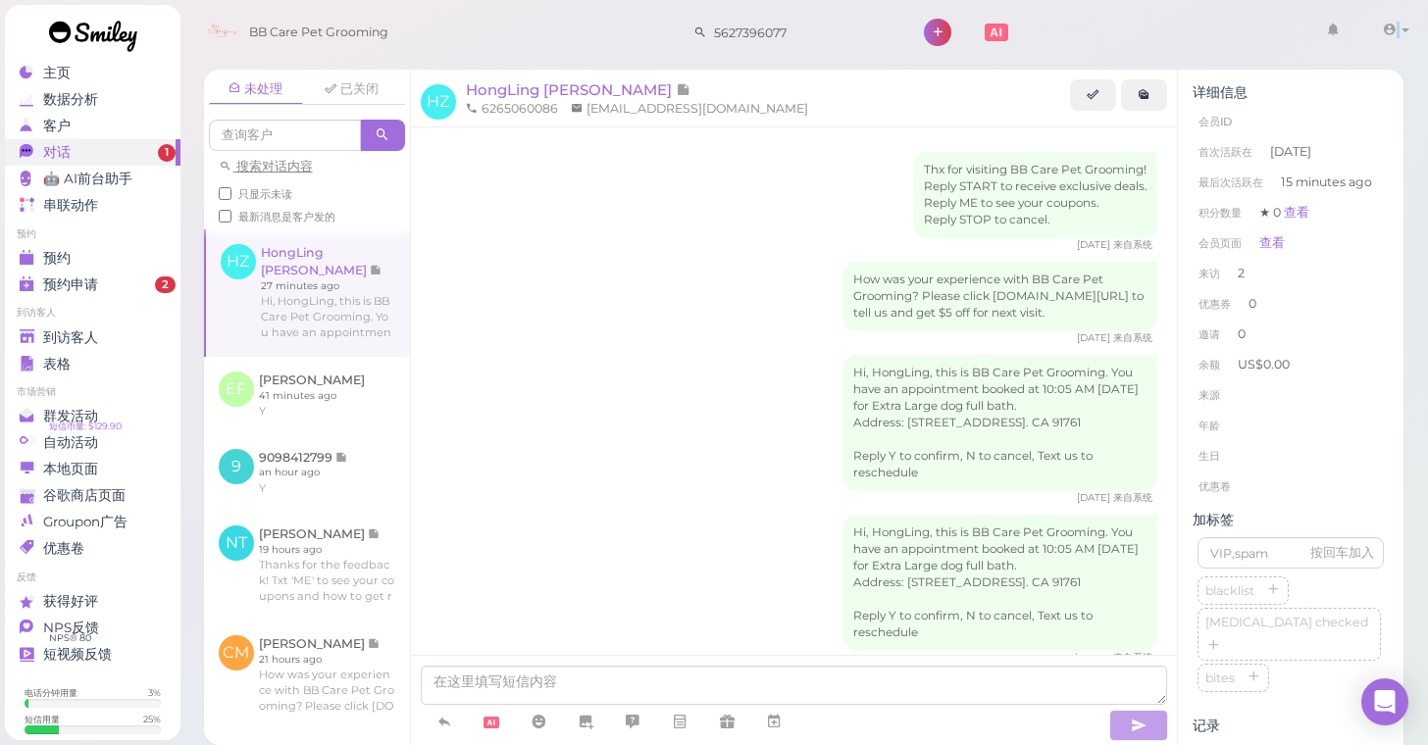
scroll to position [294, 0]
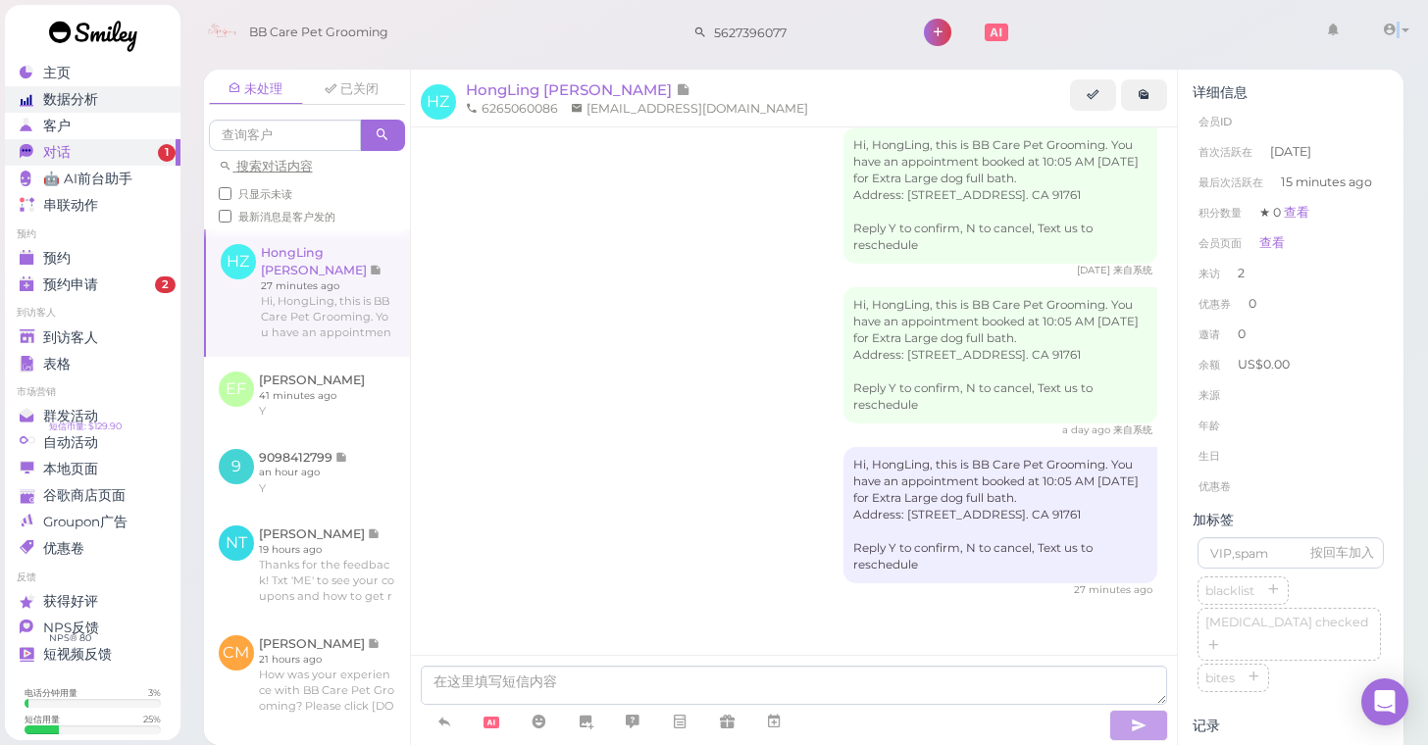
click at [92, 93] on span "数据分析" at bounding box center [70, 99] width 55 height 17
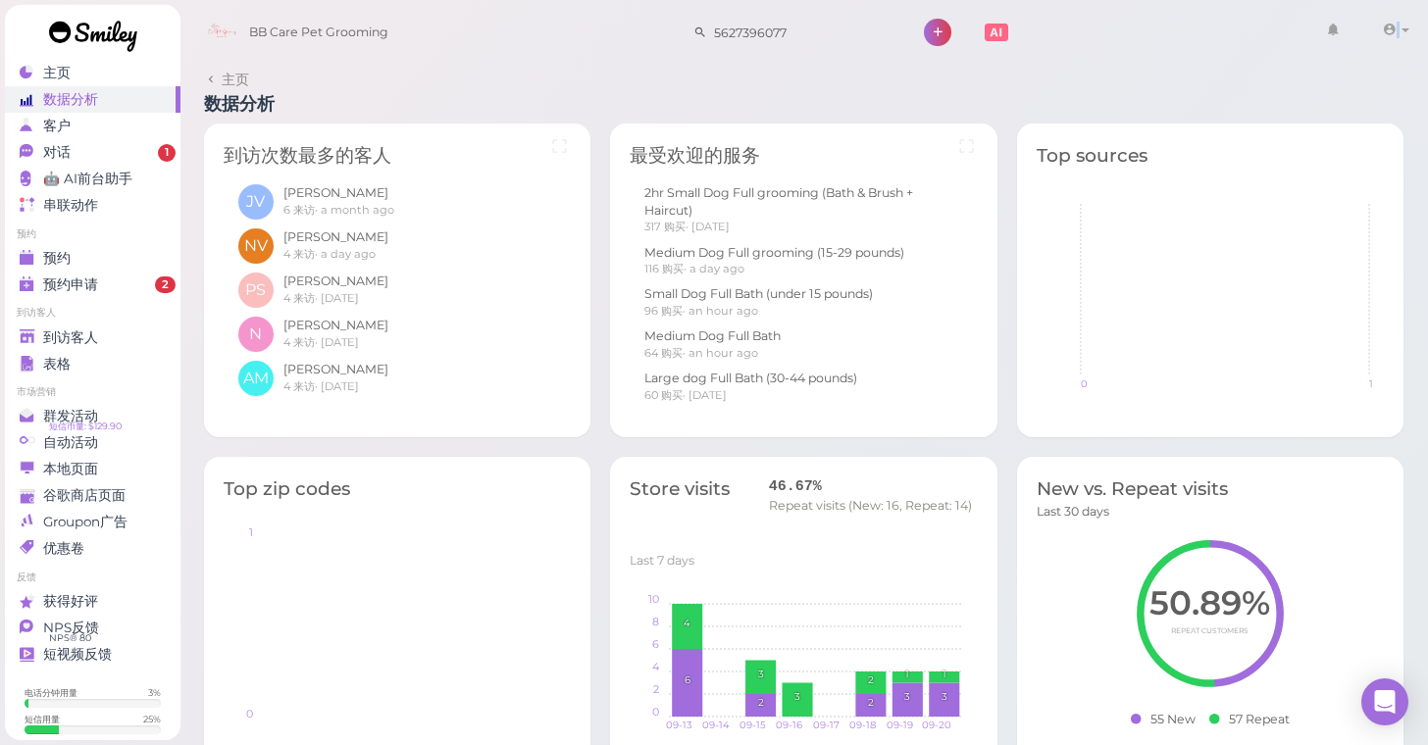
click at [93, 90] on link "数据分析" at bounding box center [93, 99] width 176 height 26
click at [89, 108] on link "数据分析" at bounding box center [93, 99] width 176 height 26
click at [99, 72] on div "主页" at bounding box center [90, 73] width 141 height 17
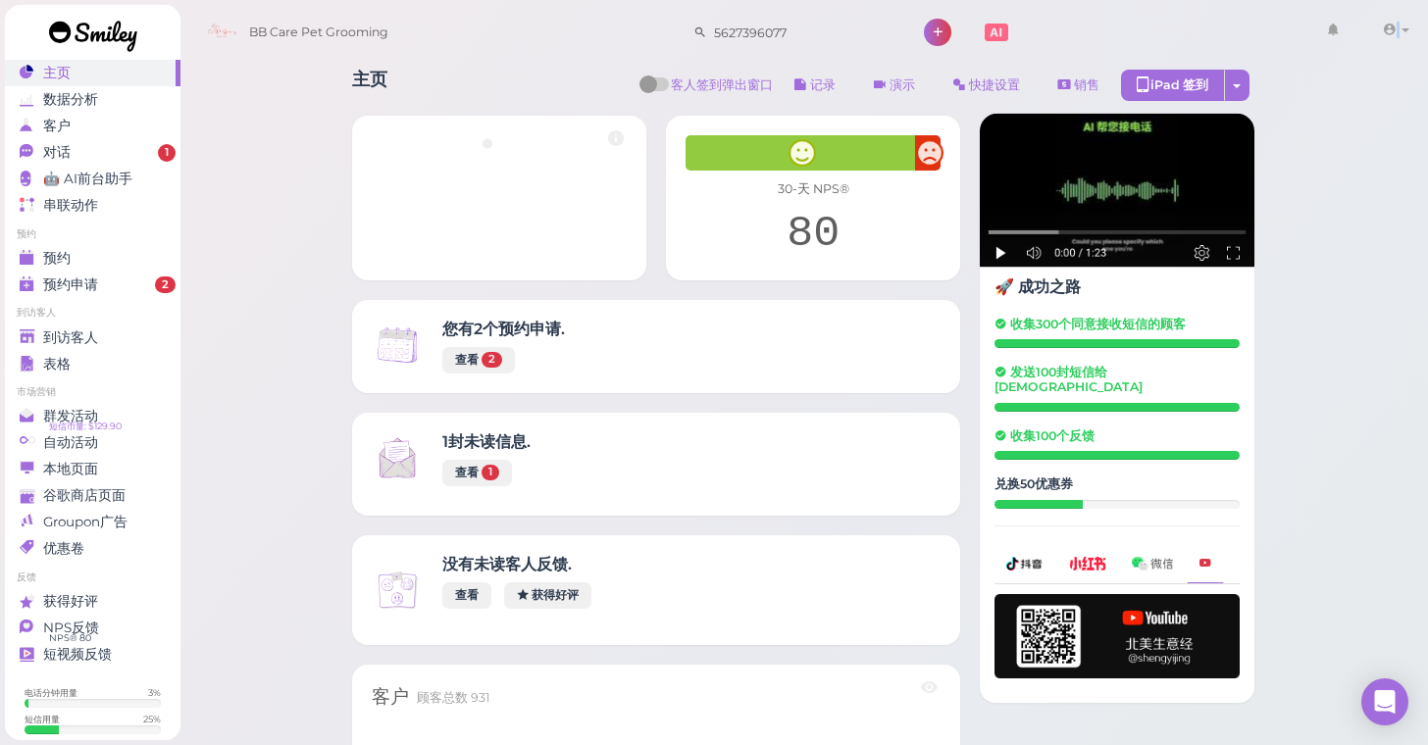
click at [99, 72] on div "主页" at bounding box center [90, 73] width 141 height 17
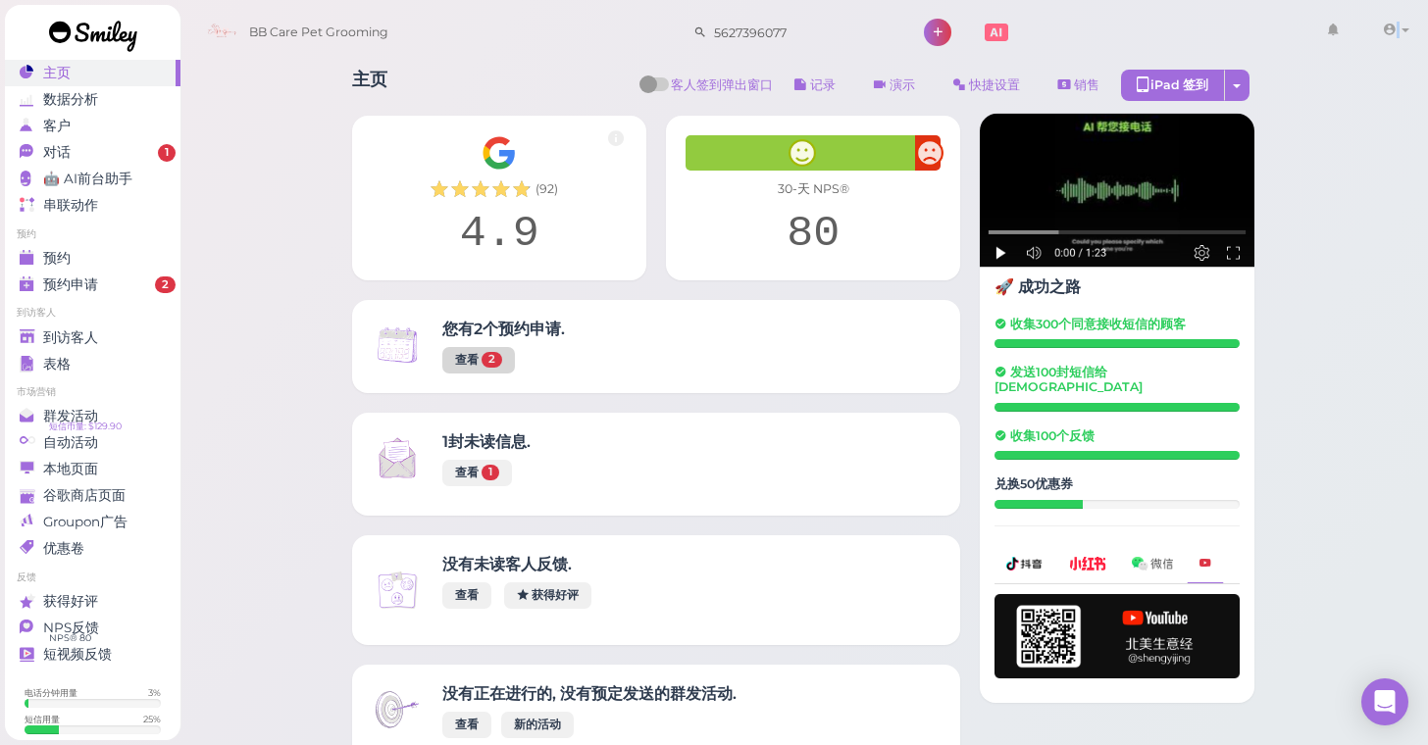
click at [467, 352] on link "查看 2" at bounding box center [478, 360] width 73 height 26
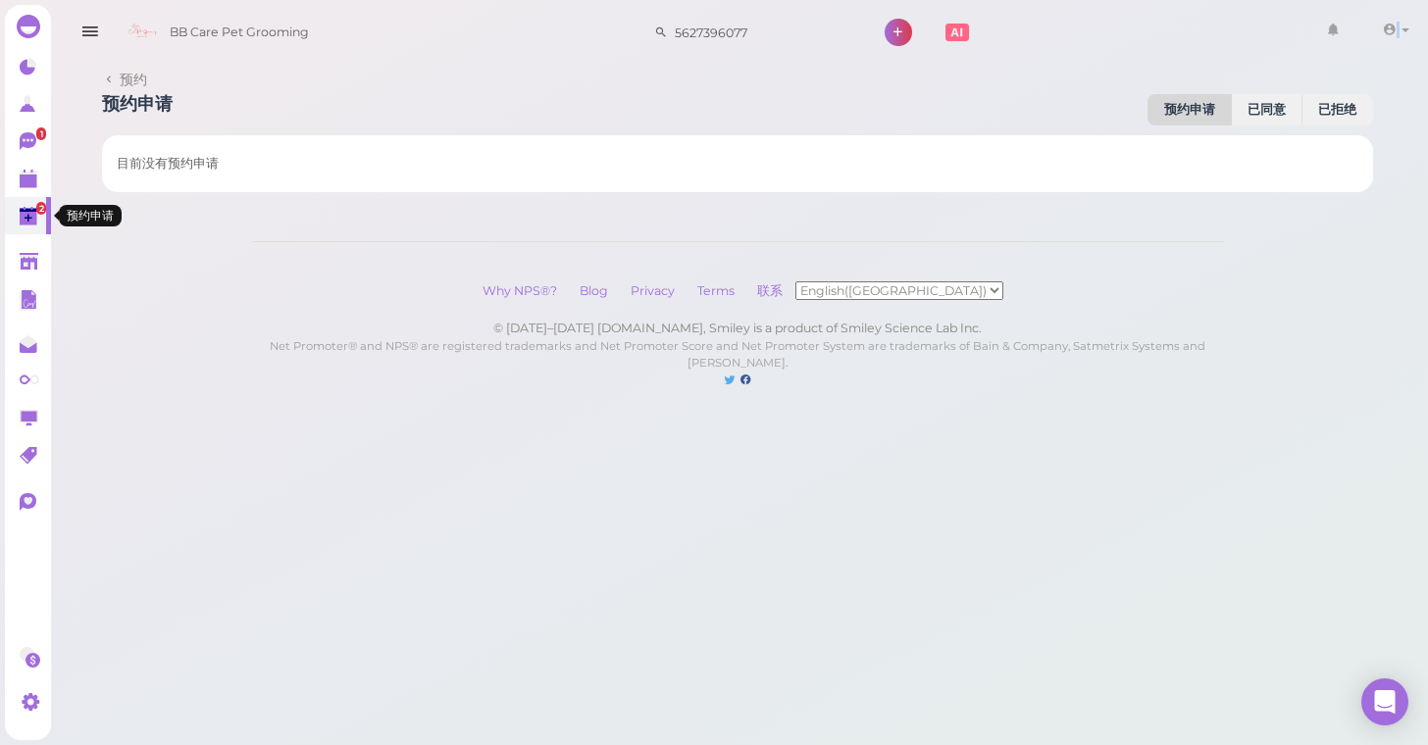
click at [22, 215] on polygon at bounding box center [29, 219] width 18 height 14
click at [34, 257] on icon at bounding box center [29, 262] width 19 height 15
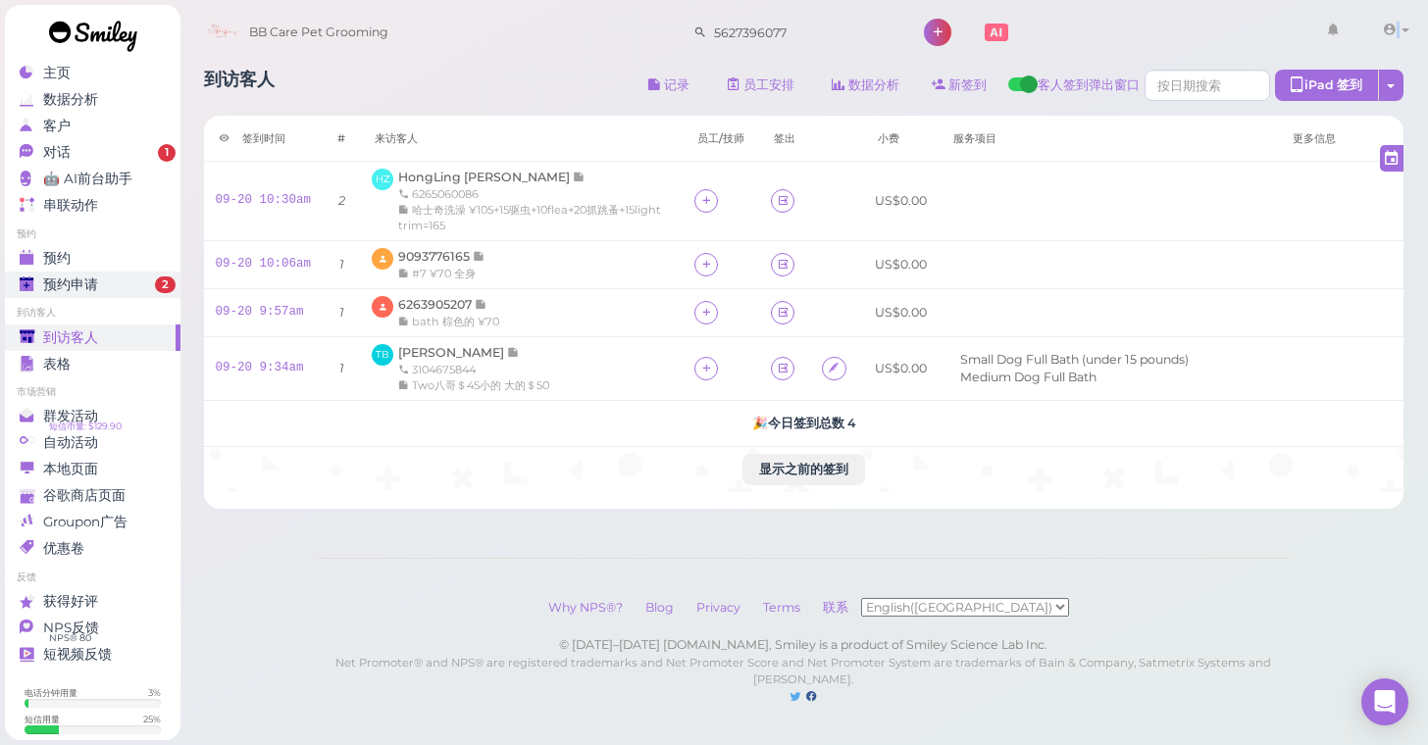
click at [142, 279] on div "预约申请" at bounding box center [90, 284] width 141 height 17
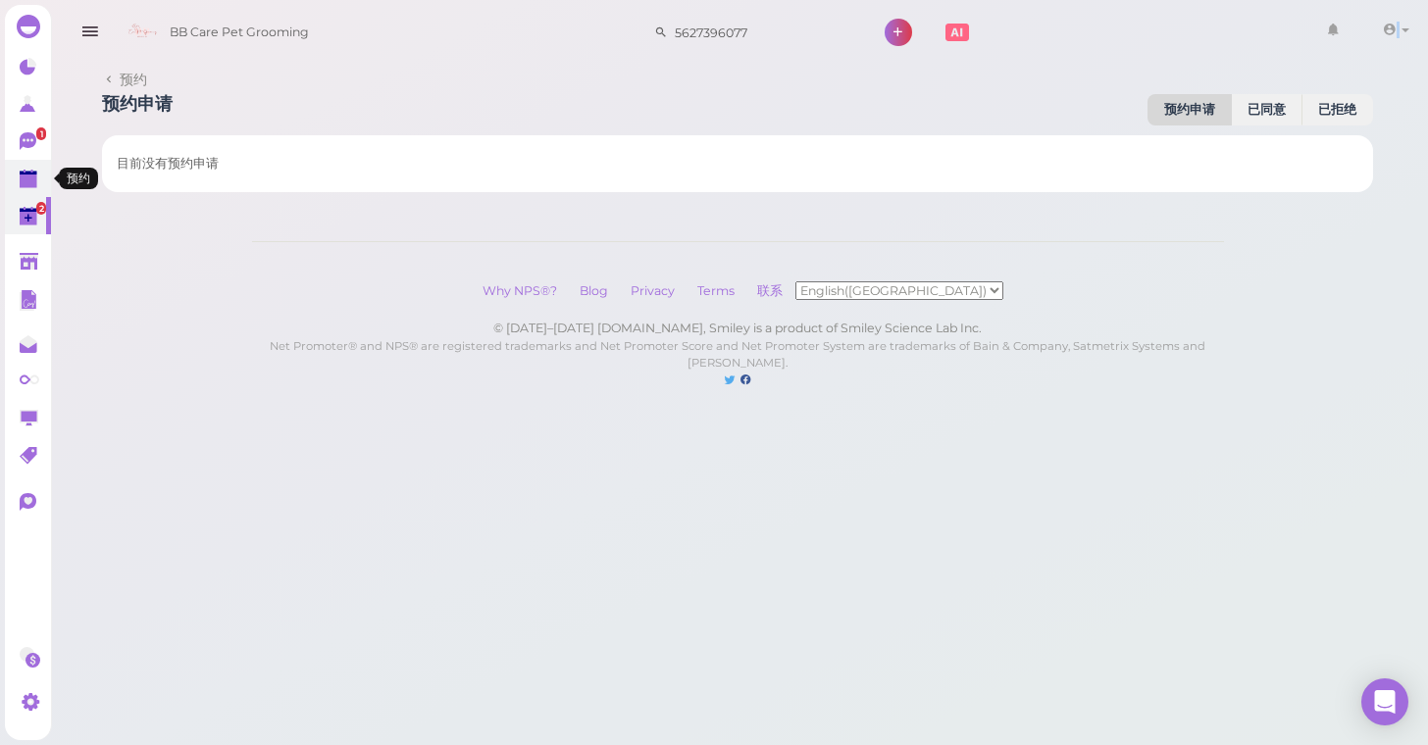
click at [39, 182] on icon at bounding box center [30, 180] width 21 height 21
